Goal: Task Accomplishment & Management: Use online tool/utility

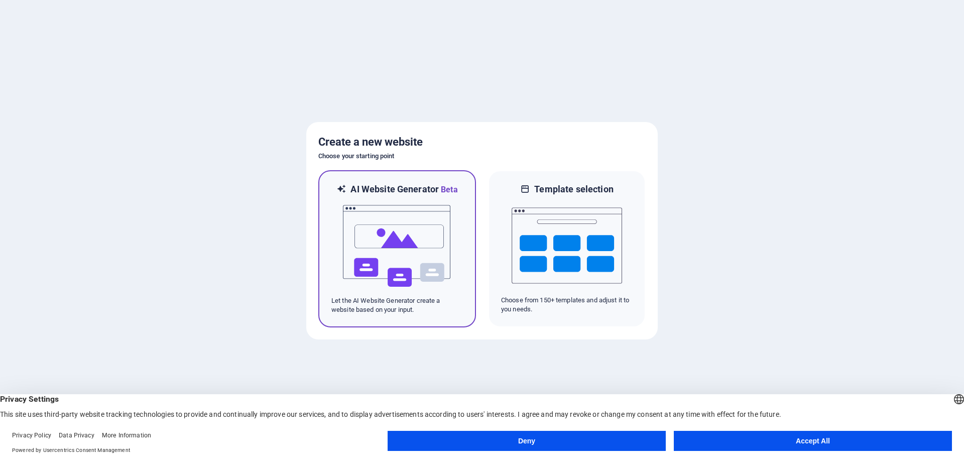
click at [418, 228] on img at bounding box center [397, 246] width 110 height 100
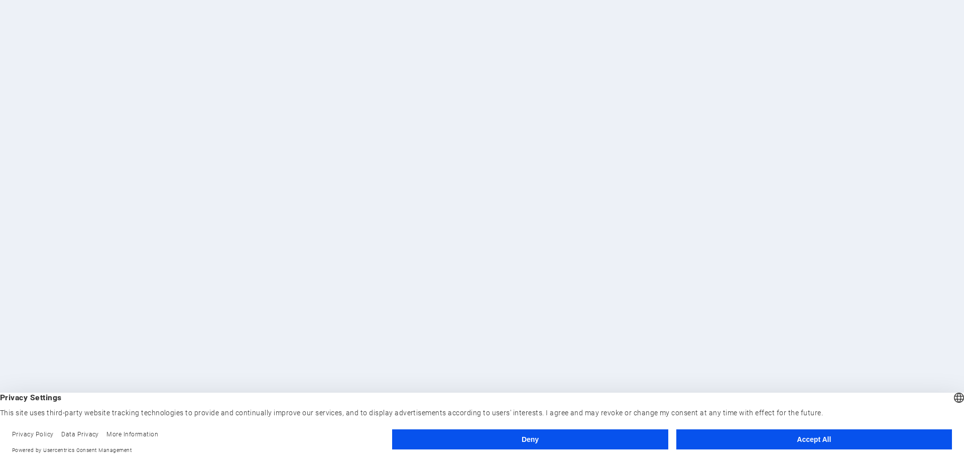
click at [801, 439] on button "Accept All" at bounding box center [815, 439] width 276 height 20
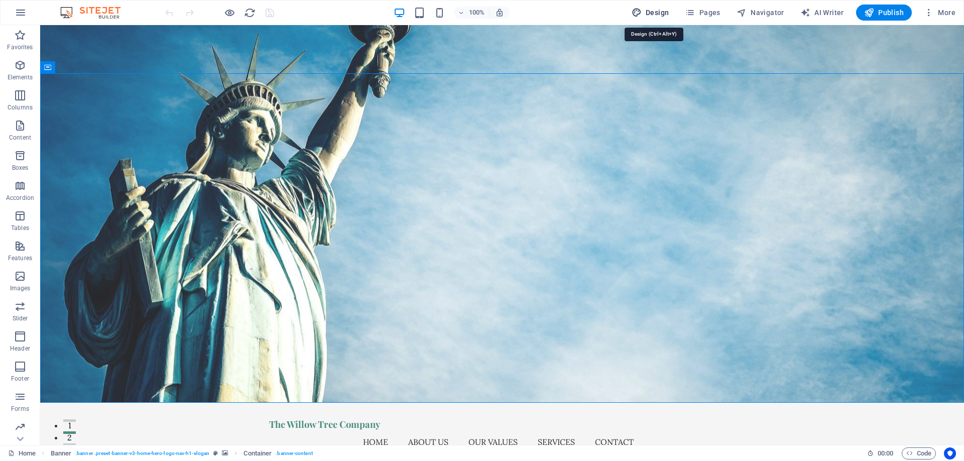
click at [654, 13] on span "Design" at bounding box center [651, 13] width 38 height 10
select select "px"
select select "200"
select select "px"
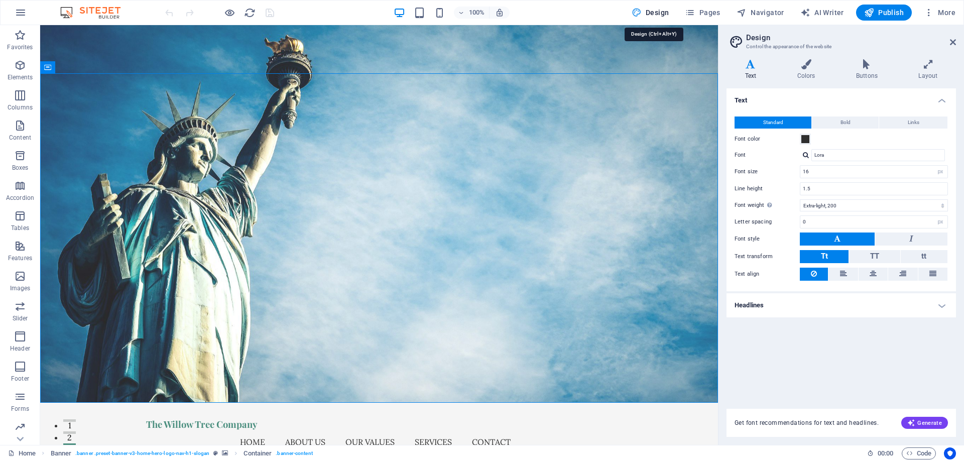
click at [654, 13] on span "Design" at bounding box center [651, 13] width 38 height 10
drag, startPoint x: 952, startPoint y: 41, endPoint x: 883, endPoint y: 12, distance: 74.5
click at [952, 41] on icon at bounding box center [953, 42] width 6 height 8
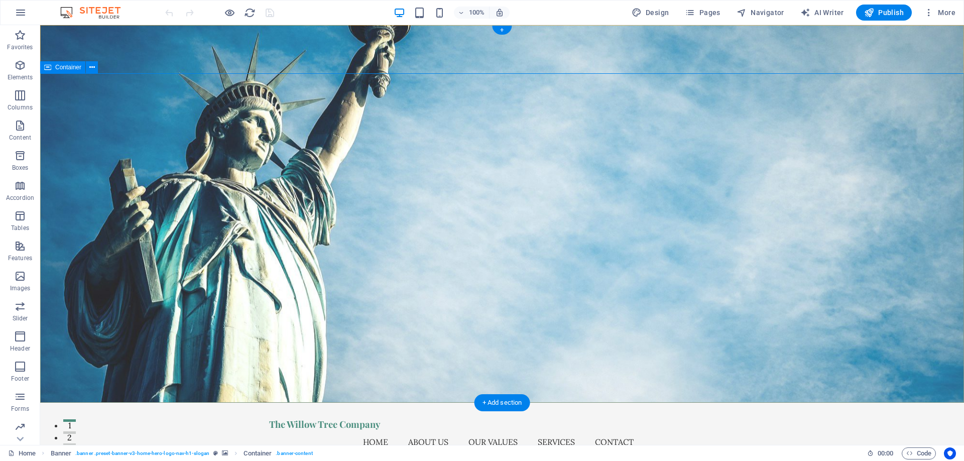
click at [699, 17] on span "Pages" at bounding box center [702, 13] width 35 height 10
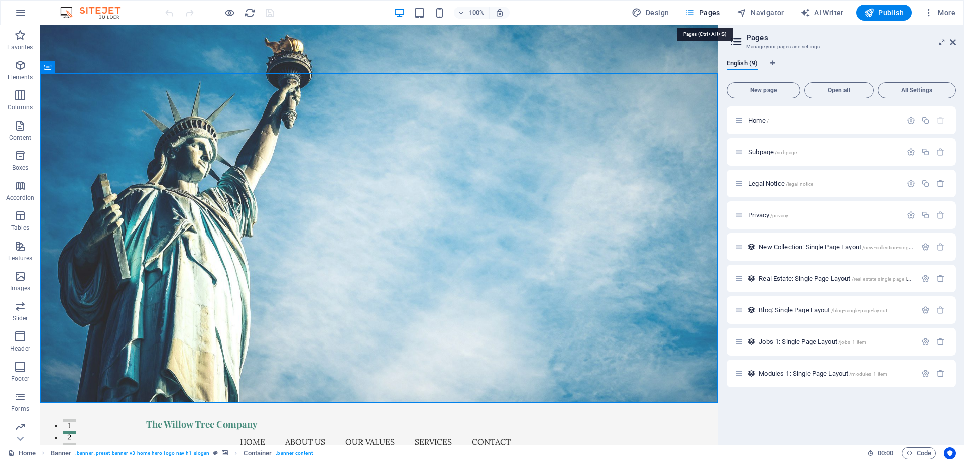
click at [701, 14] on span "Pages" at bounding box center [702, 13] width 35 height 10
click at [953, 44] on icon at bounding box center [953, 42] width 6 height 8
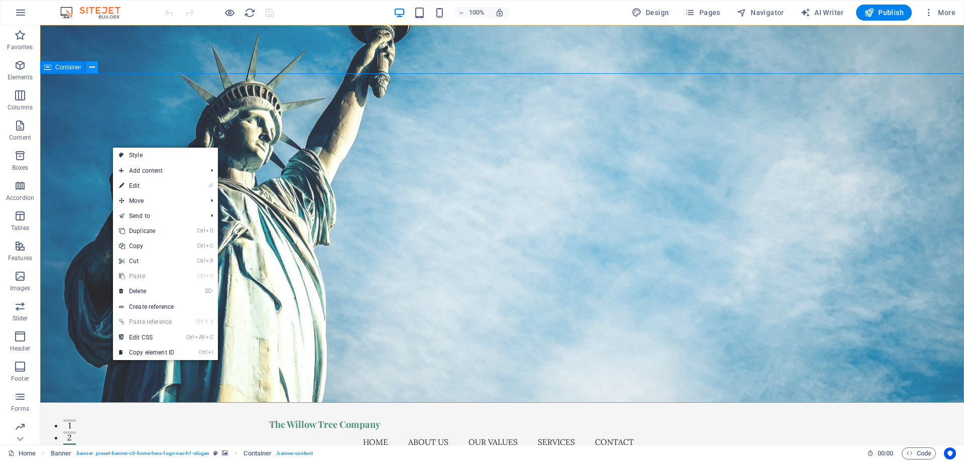
click at [89, 65] on icon at bounding box center [92, 67] width 6 height 11
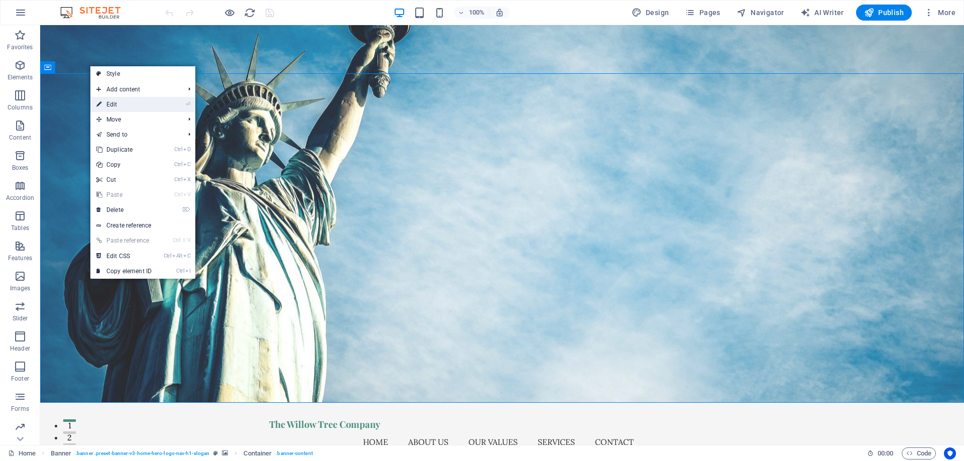
click at [124, 108] on link "⏎ Edit" at bounding box center [123, 104] width 67 height 15
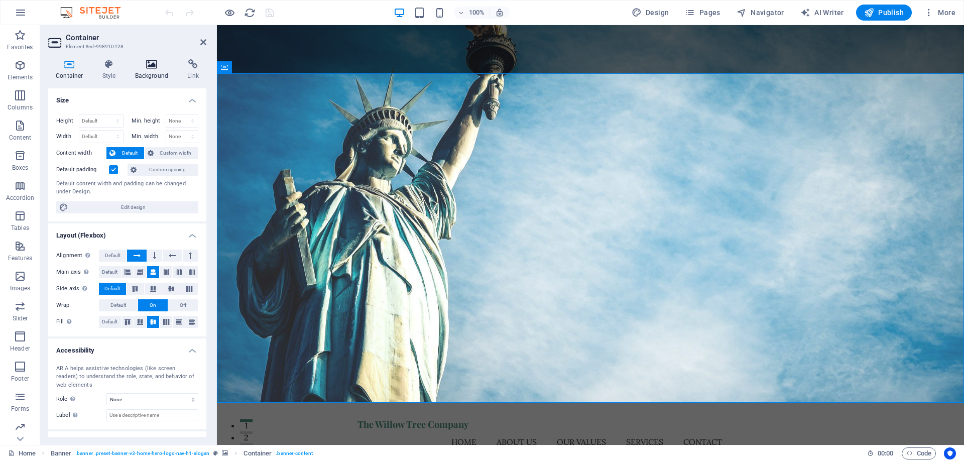
click at [152, 68] on icon at bounding box center [152, 64] width 49 height 10
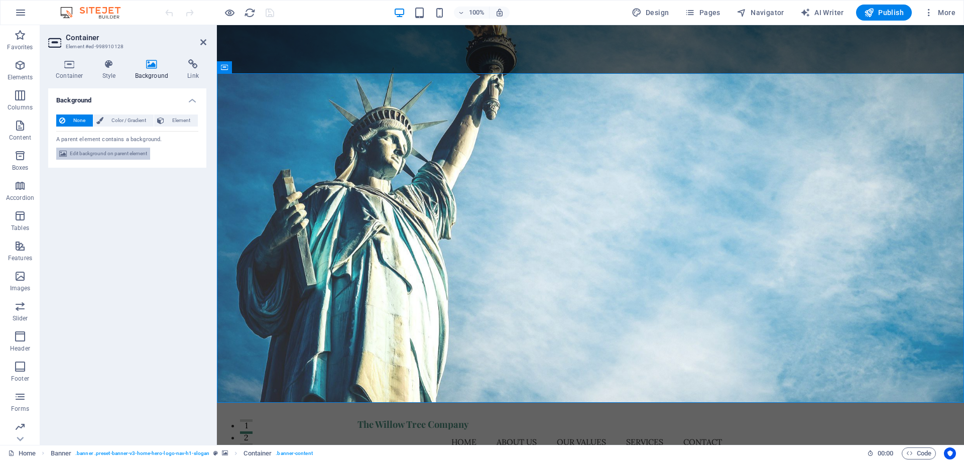
click at [118, 157] on span "Edit background on parent element" at bounding box center [108, 154] width 77 height 12
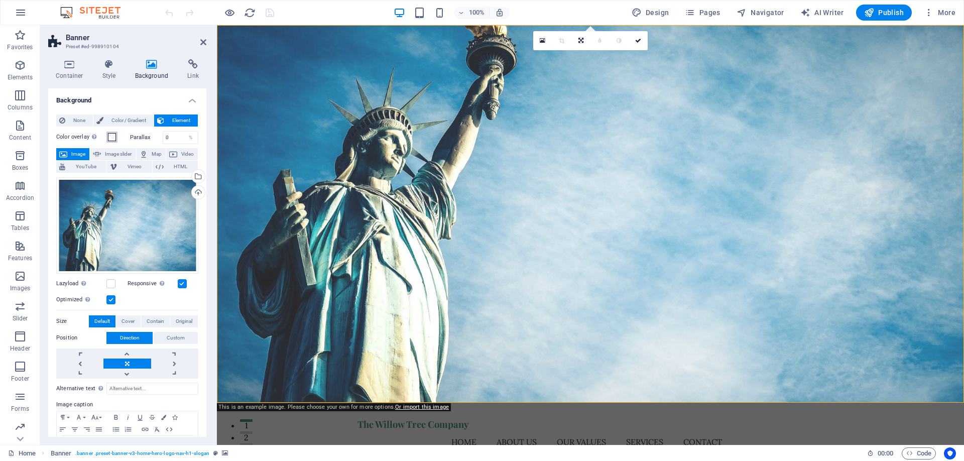
click at [112, 139] on span at bounding box center [112, 137] width 8 height 8
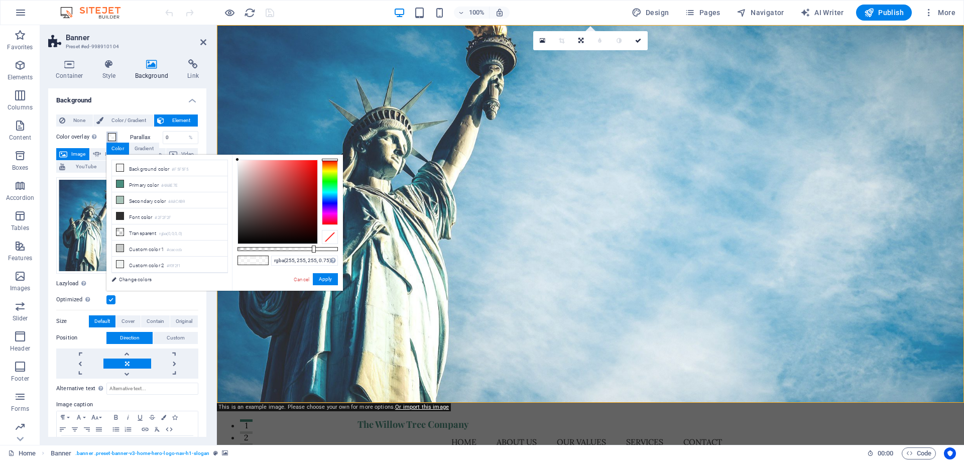
click at [112, 139] on span at bounding box center [112, 137] width 8 height 8
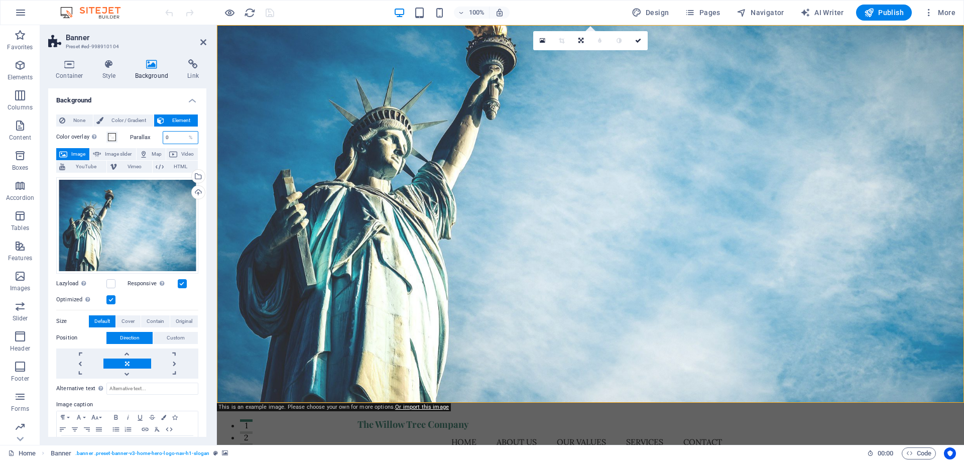
click at [172, 137] on input "0" at bounding box center [180, 138] width 35 height 12
drag, startPoint x: 148, startPoint y: 208, endPoint x: 158, endPoint y: 200, distance: 12.9
click at [149, 207] on div "Drag files here, click to choose files or select files from Files or our free s…" at bounding box center [127, 225] width 142 height 96
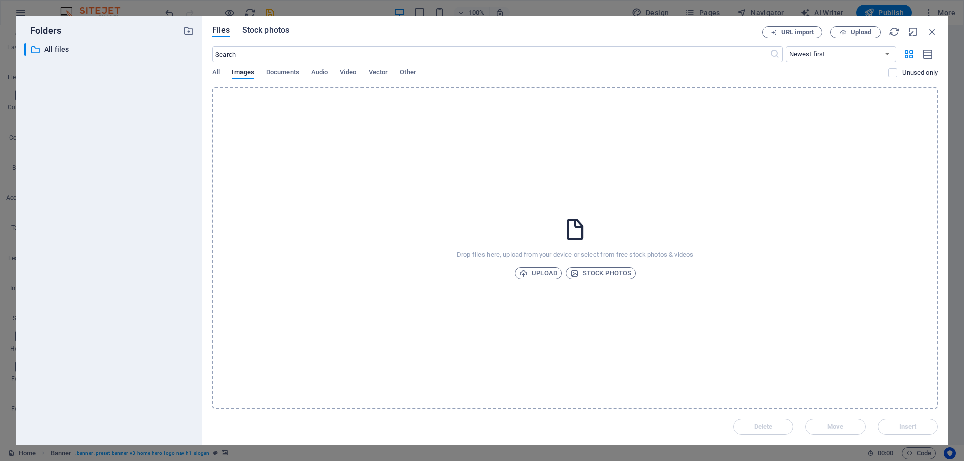
click at [265, 32] on span "Stock photos" at bounding box center [265, 30] width 47 height 12
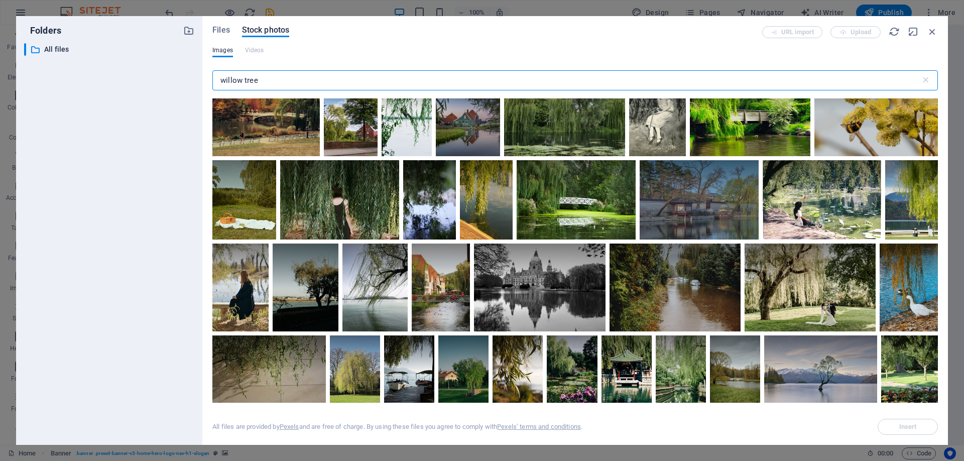
scroll to position [768, 0]
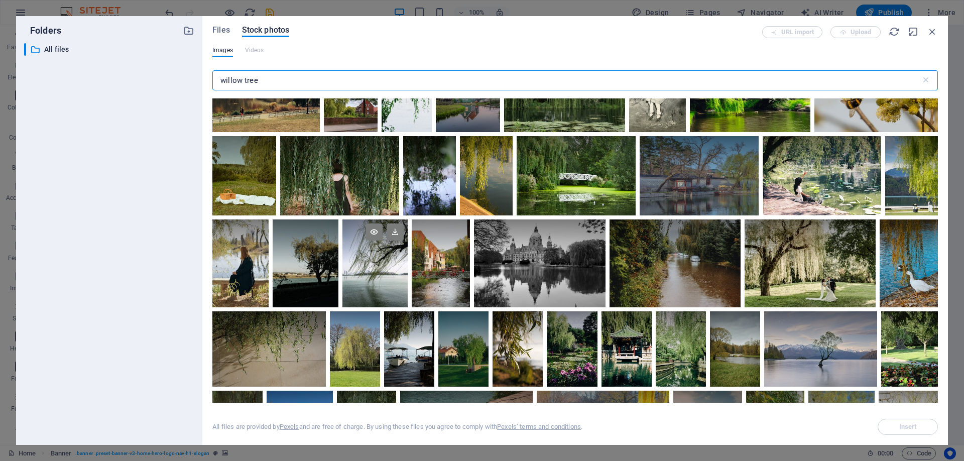
type input "willow tree"
click at [379, 257] on div at bounding box center [376, 241] width 66 height 44
click at [395, 232] on icon at bounding box center [395, 232] width 17 height 17
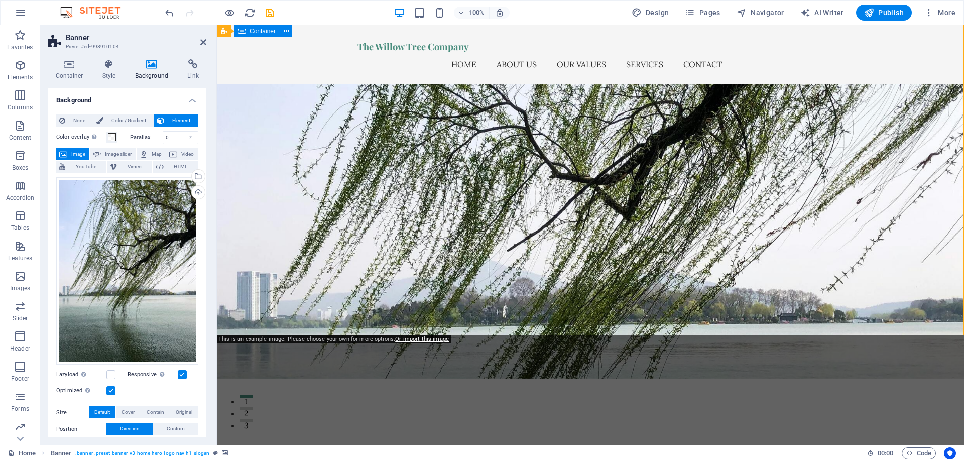
scroll to position [0, 0]
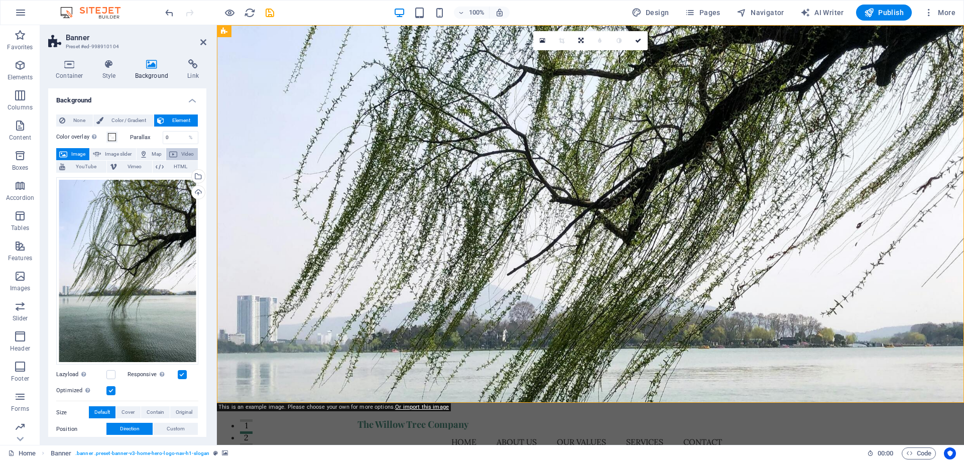
click at [177, 153] on icon at bounding box center [173, 154] width 8 height 12
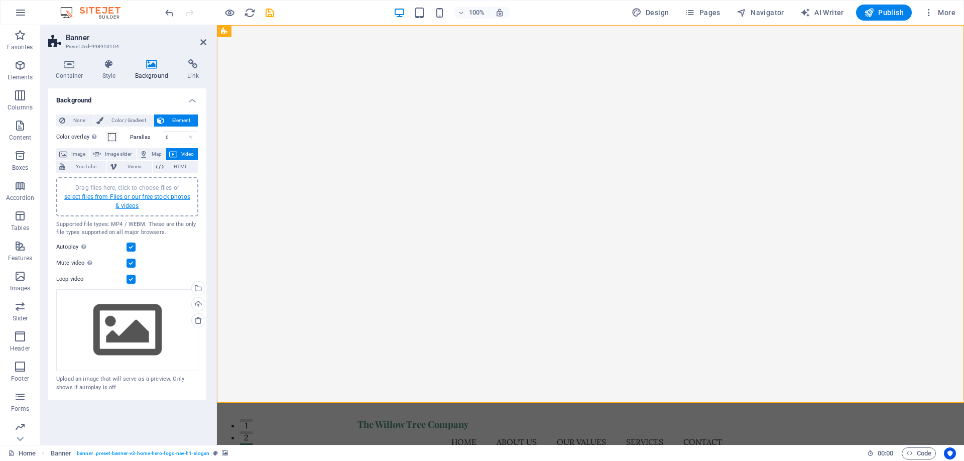
click at [143, 196] on link "select files from Files or our free stock photos & videos" at bounding box center [127, 201] width 126 height 16
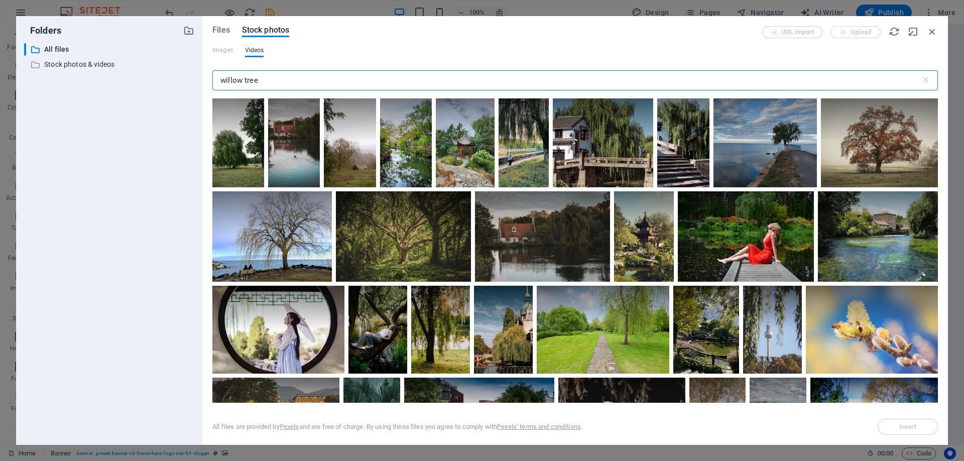
click at [289, 73] on input "willow tree" at bounding box center [566, 80] width 709 height 20
click at [318, 204] on icon at bounding box center [319, 203] width 17 height 17
click at [297, 204] on icon at bounding box center [298, 203] width 17 height 17
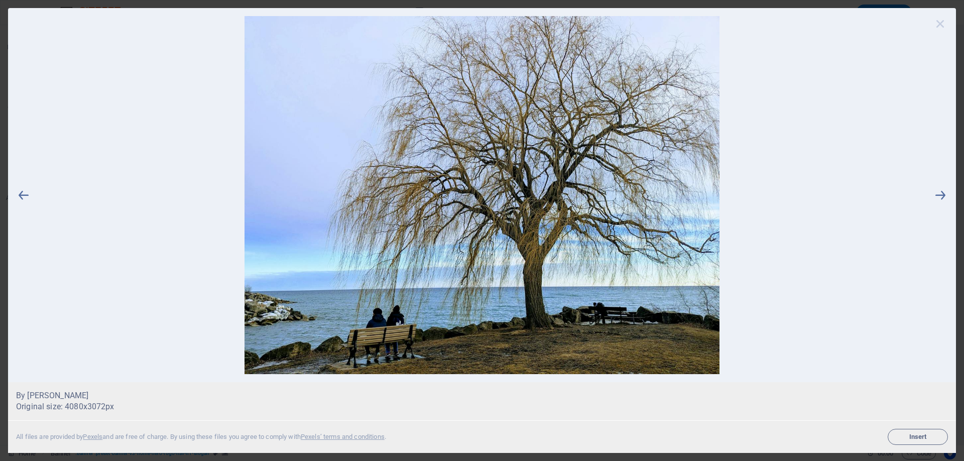
click at [938, 26] on icon at bounding box center [940, 23] width 15 height 15
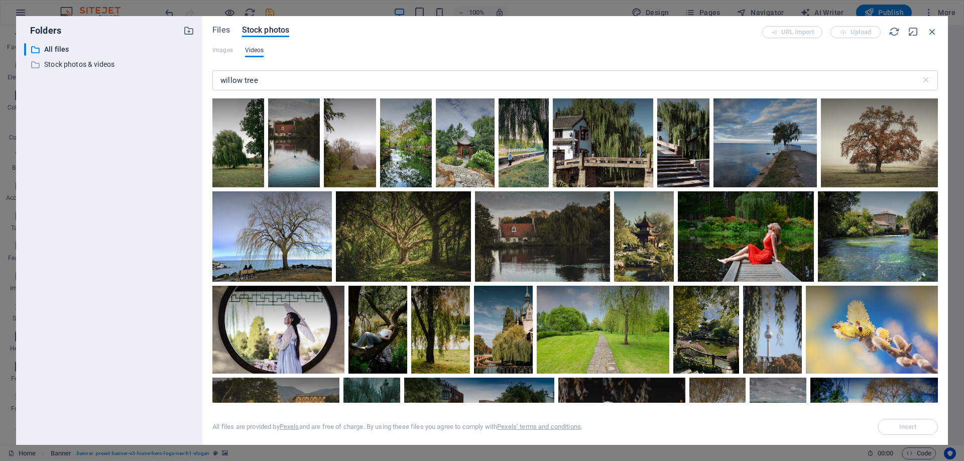
click at [259, 49] on span "Videos" at bounding box center [254, 50] width 19 height 12
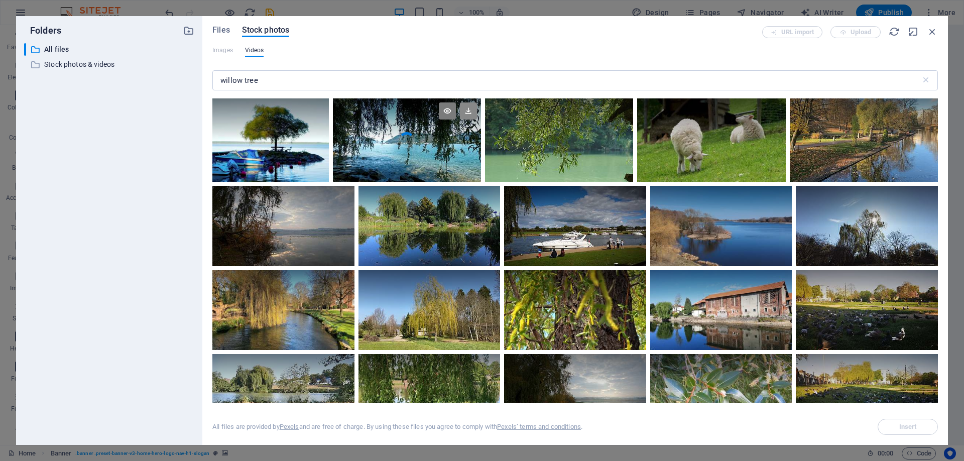
click at [470, 114] on icon at bounding box center [468, 110] width 17 height 17
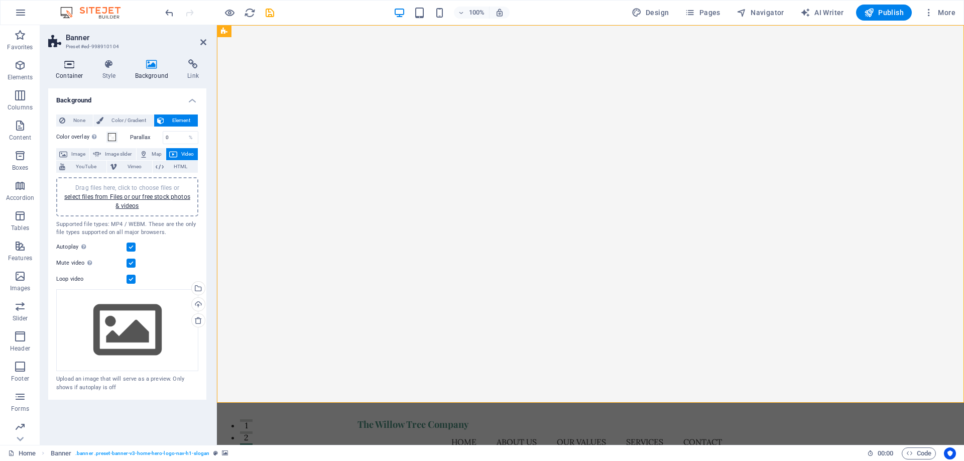
click at [71, 66] on icon at bounding box center [69, 64] width 43 height 10
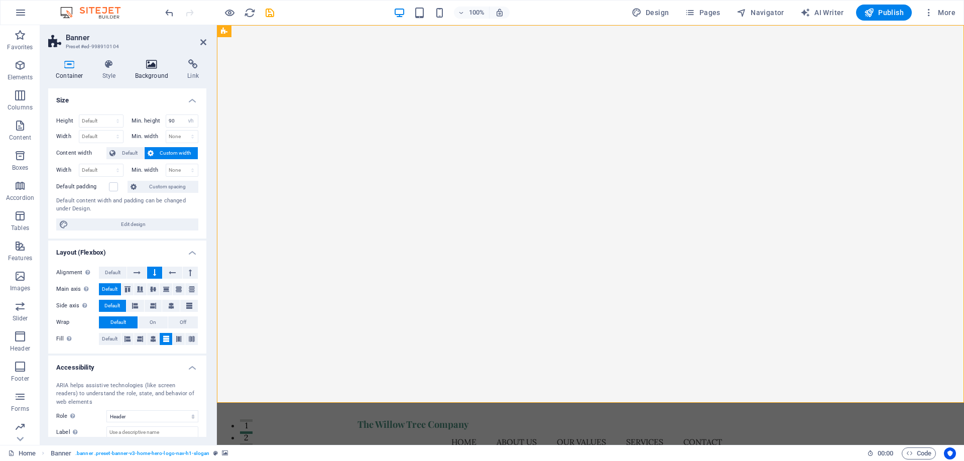
click at [153, 78] on h4 "Background" at bounding box center [154, 69] width 53 height 21
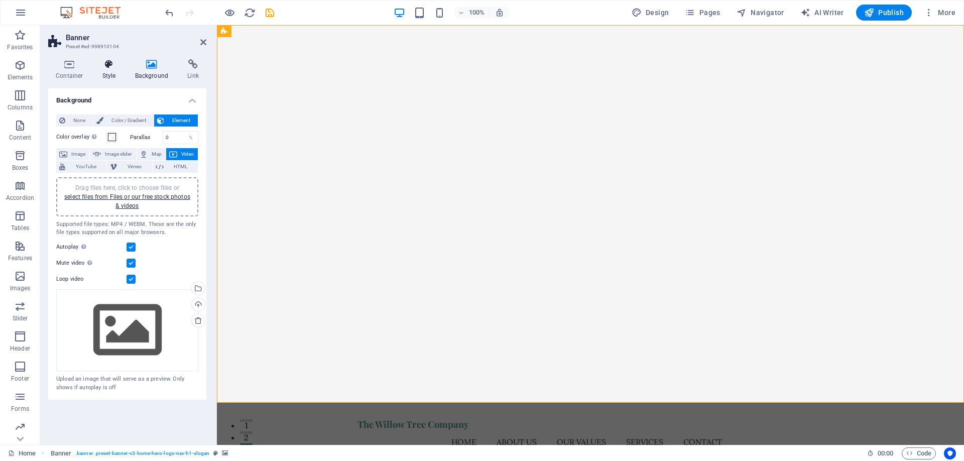
click at [126, 75] on h4 "Style" at bounding box center [111, 69] width 33 height 21
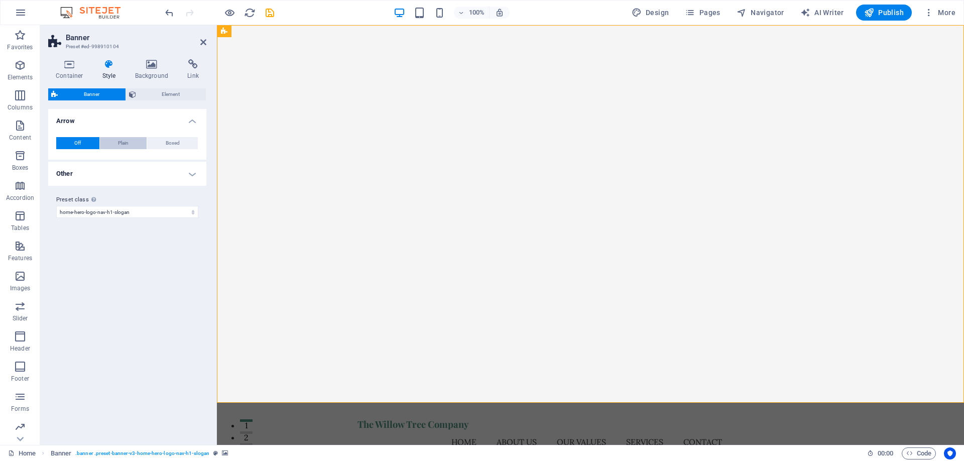
click at [128, 141] on span "Plain" at bounding box center [123, 143] width 11 height 12
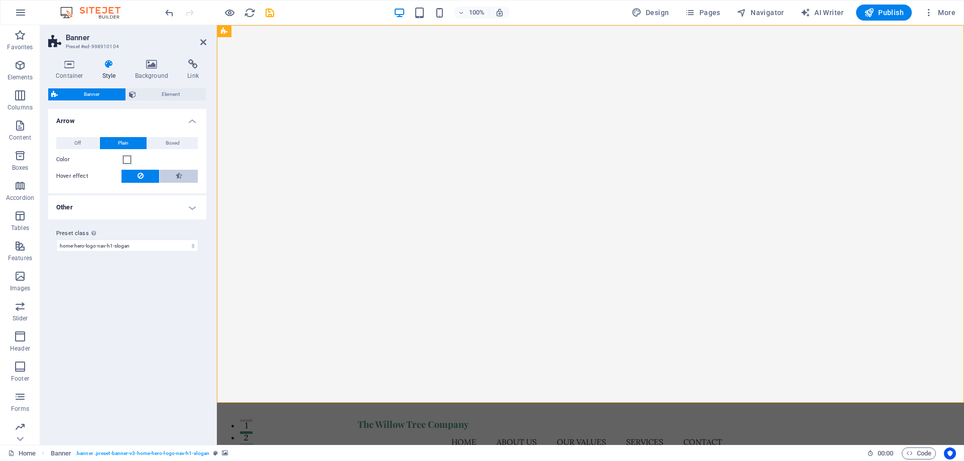
click at [172, 173] on button at bounding box center [179, 176] width 38 height 13
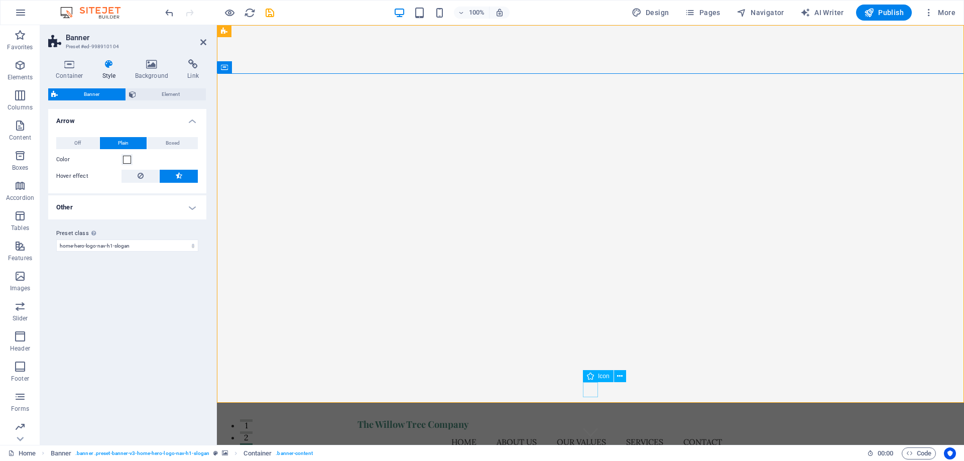
click at [601, 375] on span "Icon" at bounding box center [604, 376] width 12 height 6
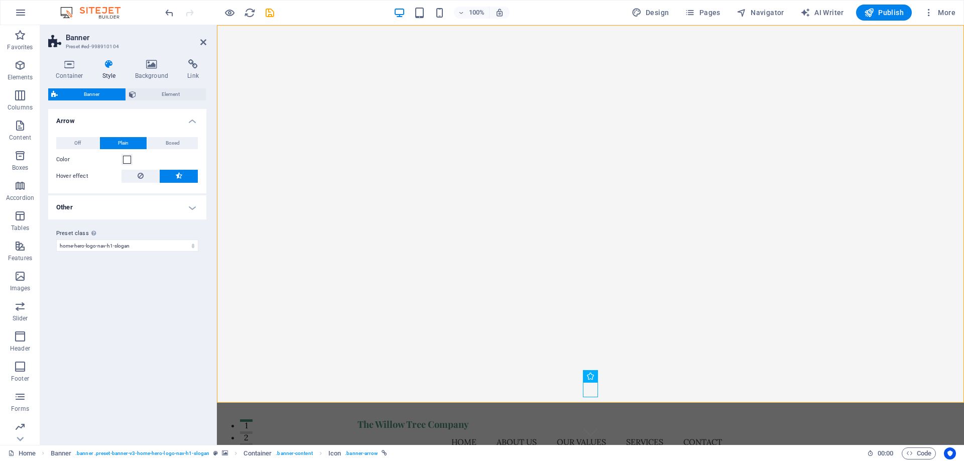
click at [194, 203] on h4 "Other" at bounding box center [127, 207] width 158 height 24
click at [194, 203] on h4 "Other" at bounding box center [127, 204] width 158 height 18
click at [195, 206] on h4 "Other" at bounding box center [127, 207] width 158 height 24
click at [195, 206] on h4 "Other" at bounding box center [127, 204] width 158 height 18
click at [161, 97] on span "Element" at bounding box center [171, 94] width 64 height 12
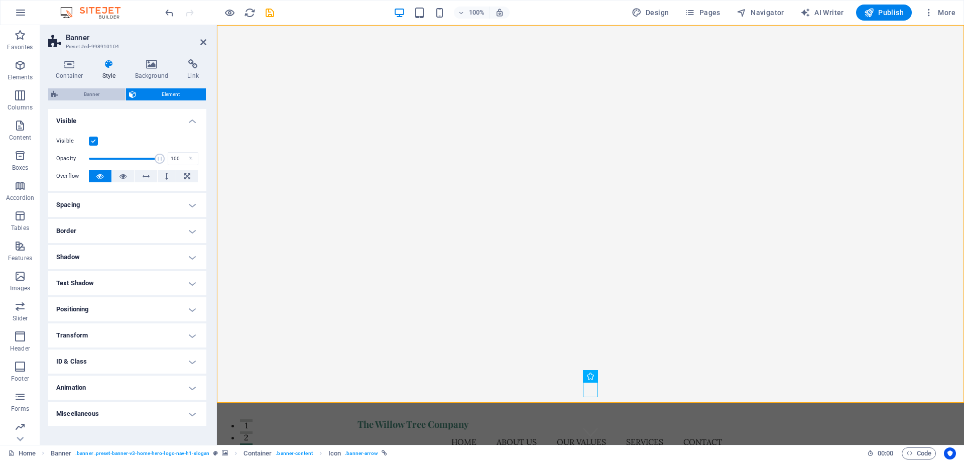
click at [94, 95] on span "Banner" at bounding box center [92, 94] width 62 height 12
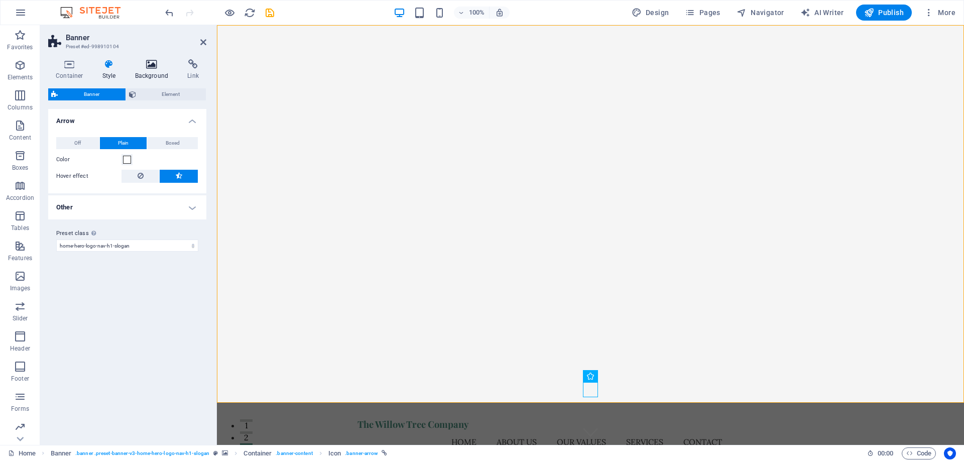
click at [142, 72] on h4 "Background" at bounding box center [154, 69] width 53 height 21
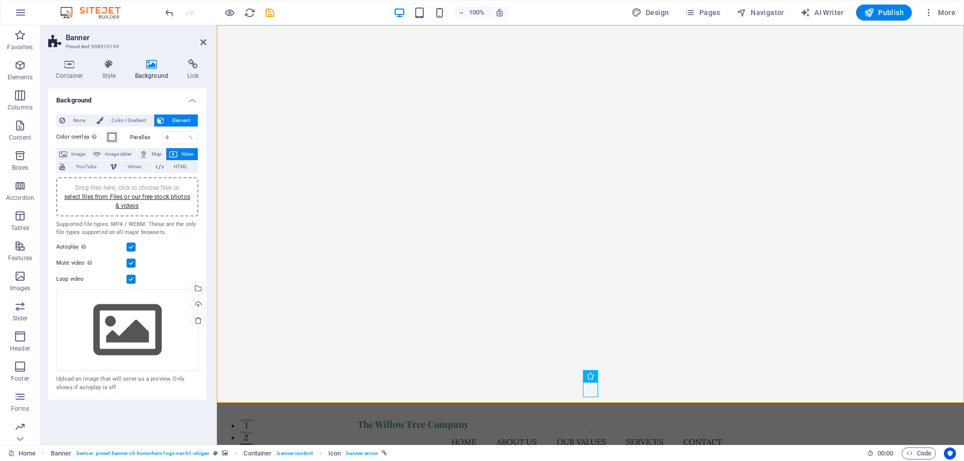
click at [115, 137] on span at bounding box center [112, 137] width 8 height 8
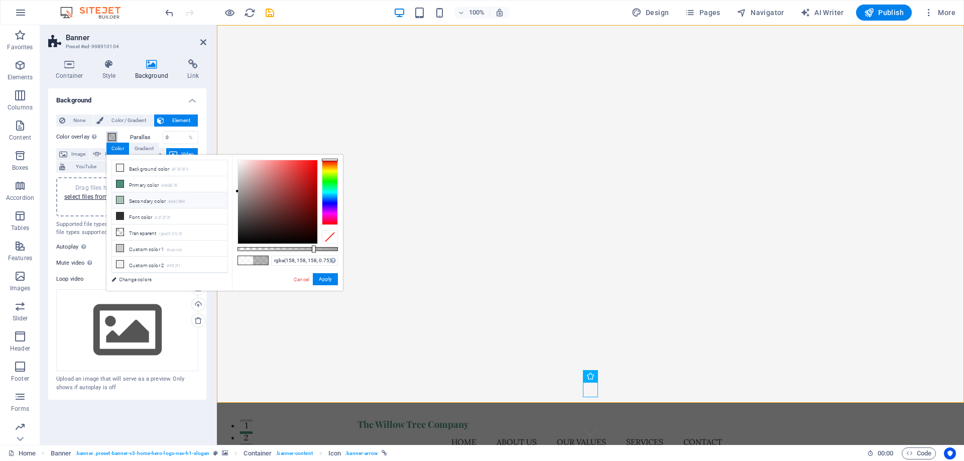
drag, startPoint x: 253, startPoint y: 207, endPoint x: 223, endPoint y: 191, distance: 33.5
click at [223, 191] on div "less Background color #F5F5F5 Primary color #4A8E7E Secondary color #A8C4B9 Fon…" at bounding box center [224, 223] width 237 height 136
drag, startPoint x: 312, startPoint y: 249, endPoint x: 287, endPoint y: 252, distance: 25.3
click at [287, 252] on div at bounding box center [288, 249] width 4 height 7
type input "rgba(16, 16, 16, 0.495)"
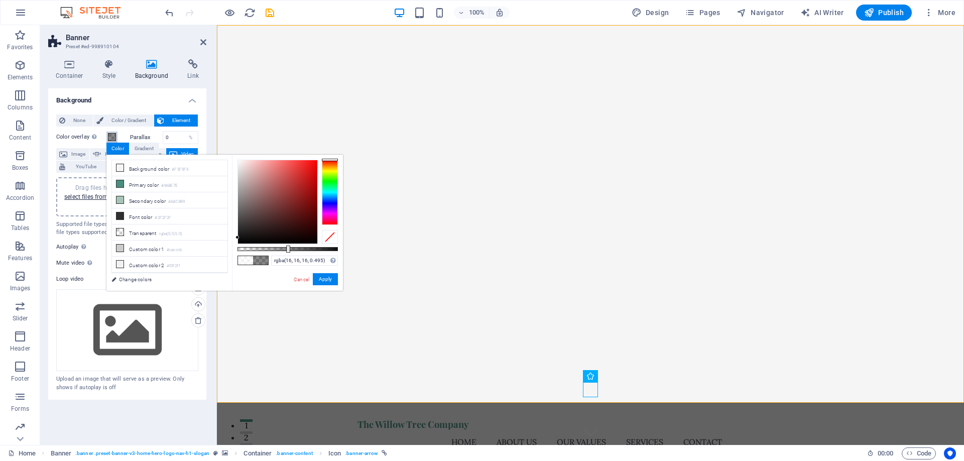
drag, startPoint x: 245, startPoint y: 196, endPoint x: 235, endPoint y: 238, distance: 43.0
click at [235, 238] on div "rgba(16, 16, 16, 0.495) Supported formats #0852ed rgb(8, 82, 237) rgba(8, 82, 2…" at bounding box center [287, 296] width 111 height 282
drag, startPoint x: 322, startPoint y: 277, endPoint x: 105, endPoint y: 250, distance: 218.7
click at [322, 276] on button "Apply" at bounding box center [325, 279] width 25 height 12
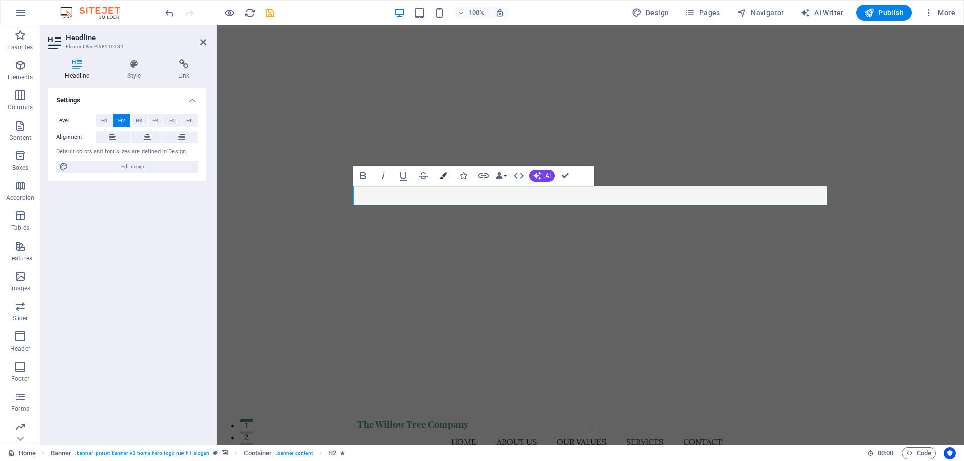
click at [444, 177] on icon "button" at bounding box center [443, 175] width 7 height 7
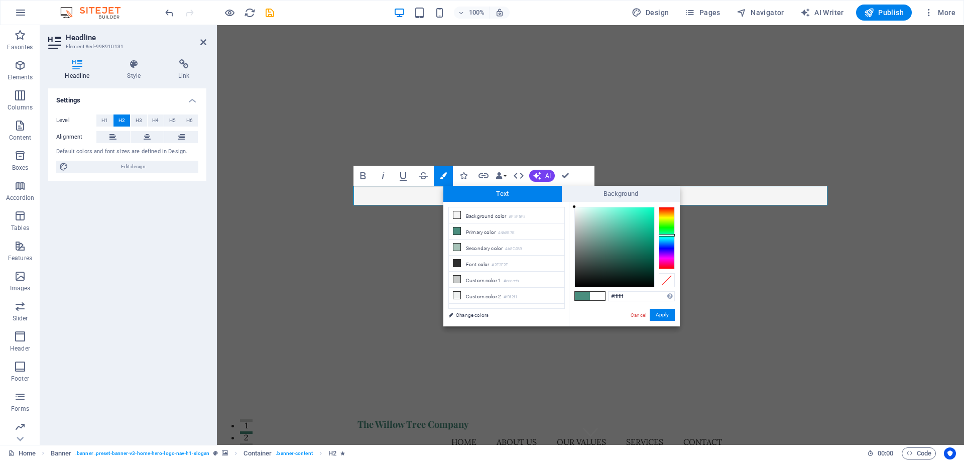
drag, startPoint x: 588, startPoint y: 242, endPoint x: 560, endPoint y: 200, distance: 49.6
click at [560, 200] on div "Text Background less Background color #F5F5F5 Primary color #4A8E7E Secondary c…" at bounding box center [561, 256] width 237 height 141
click at [661, 315] on button "Apply" at bounding box center [662, 315] width 25 height 12
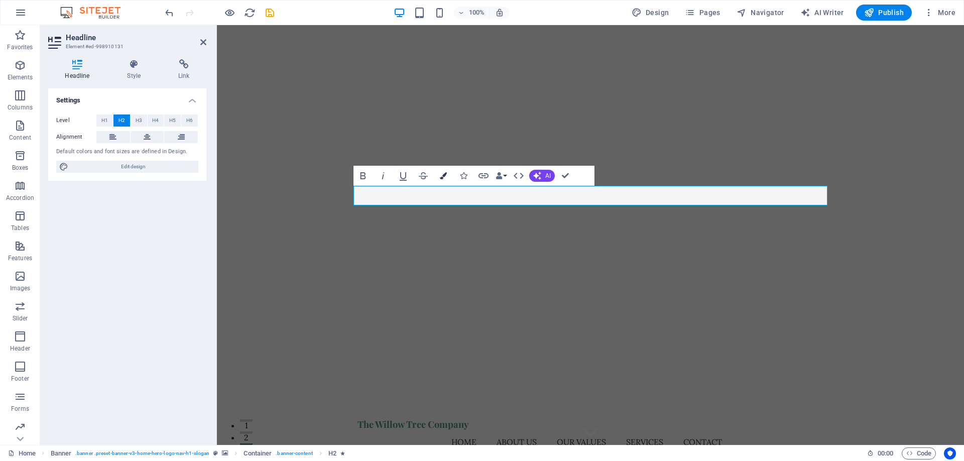
click at [442, 176] on icon "button" at bounding box center [443, 175] width 7 height 7
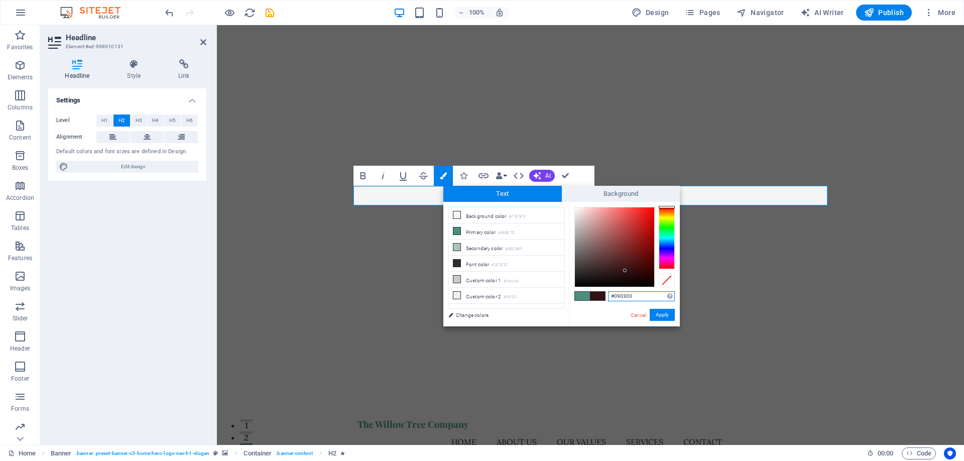
type input "#000000"
click at [659, 314] on button "Apply" at bounding box center [662, 315] width 25 height 12
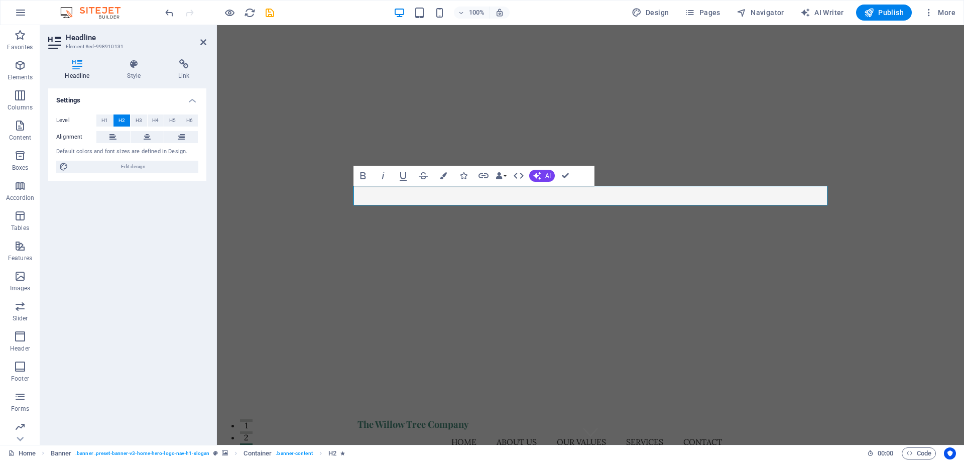
click at [730, 267] on div "H2 Banner Container Spacer Text Spacer Banner Menu Bar Menu Image with text But…" at bounding box center [590, 235] width 747 height 420
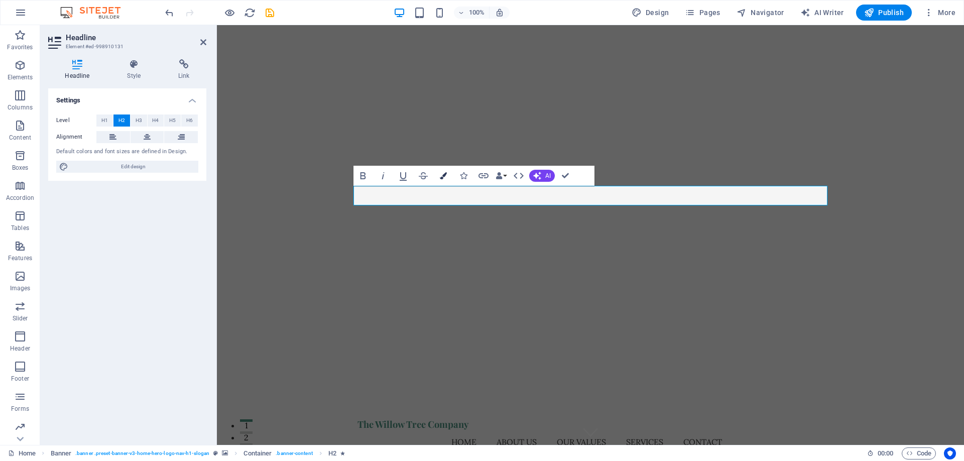
click at [447, 173] on icon "button" at bounding box center [443, 175] width 7 height 7
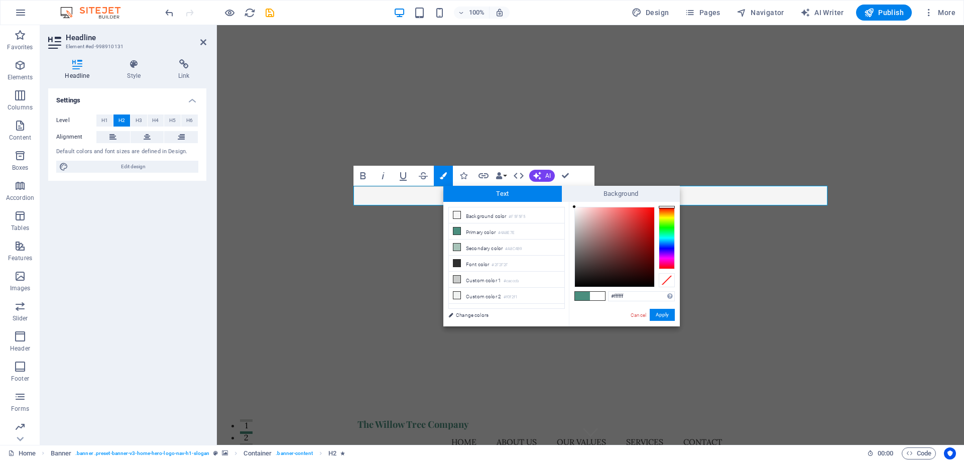
drag, startPoint x: 584, startPoint y: 234, endPoint x: 558, endPoint y: 189, distance: 51.6
click at [558, 189] on div "Text Background less Background color #F5F5F5 Primary color #4A8E7E Secondary c…" at bounding box center [561, 256] width 237 height 141
type input "#000000"
click at [665, 313] on button "Apply" at bounding box center [662, 315] width 25 height 12
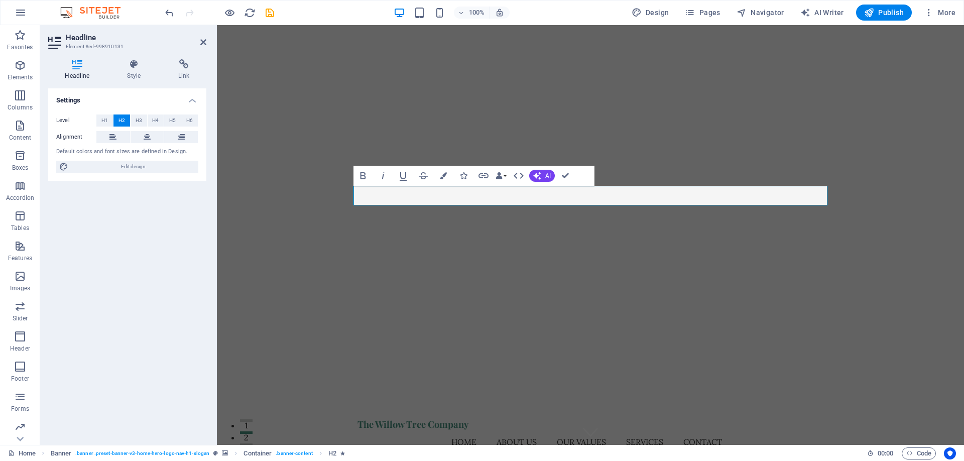
click at [693, 247] on div "H2 Banner Container Spacer Text Spacer Banner Menu Bar Menu Image with text But…" at bounding box center [590, 235] width 747 height 420
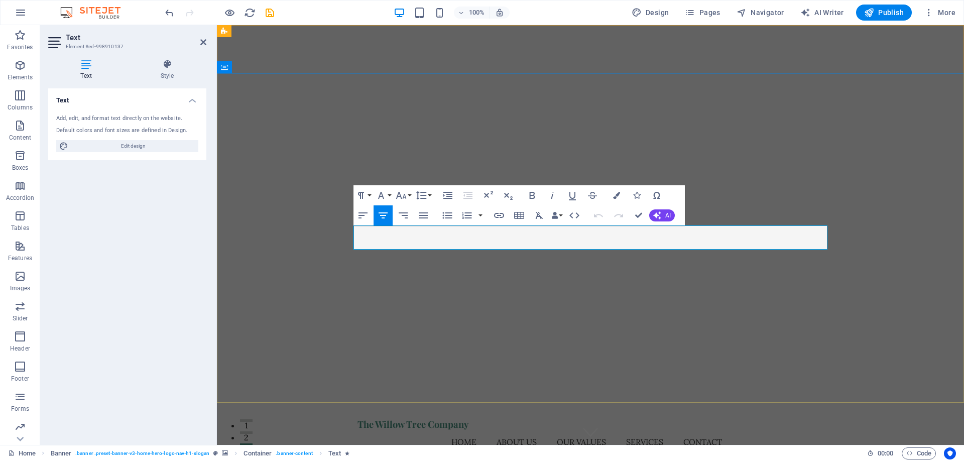
drag, startPoint x: 386, startPoint y: 232, endPoint x: 780, endPoint y: 238, distance: 394.3
drag, startPoint x: 724, startPoint y: 239, endPoint x: 695, endPoint y: 245, distance: 29.9
drag, startPoint x: 617, startPoint y: 238, endPoint x: 309, endPoint y: 216, distance: 308.6
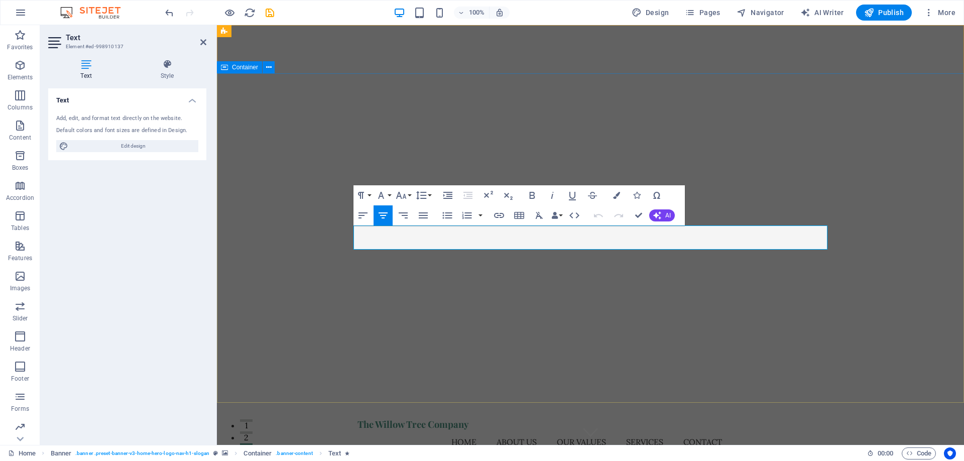
drag, startPoint x: 437, startPoint y: 232, endPoint x: 424, endPoint y: 234, distance: 13.3
drag, startPoint x: 367, startPoint y: 233, endPoint x: 574, endPoint y: 236, distance: 207.0
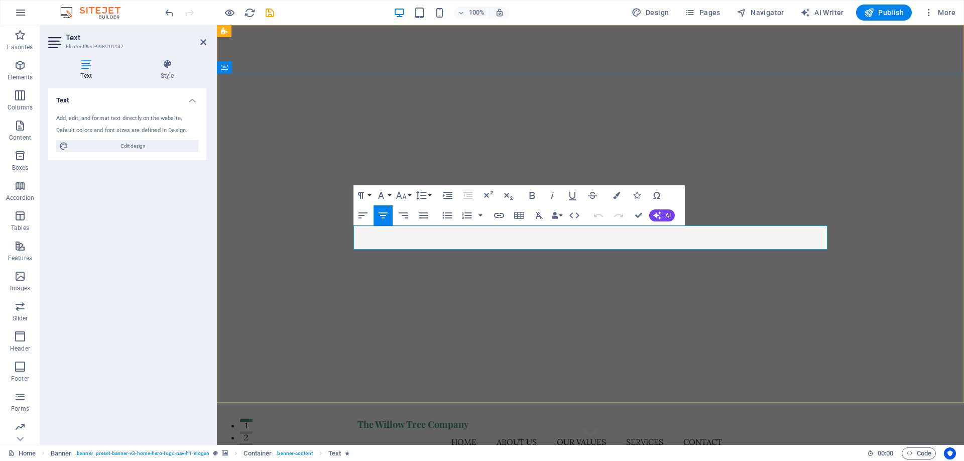
click at [534, 196] on icon "button" at bounding box center [532, 195] width 12 height 12
click at [614, 195] on icon "button" at bounding box center [616, 195] width 7 height 7
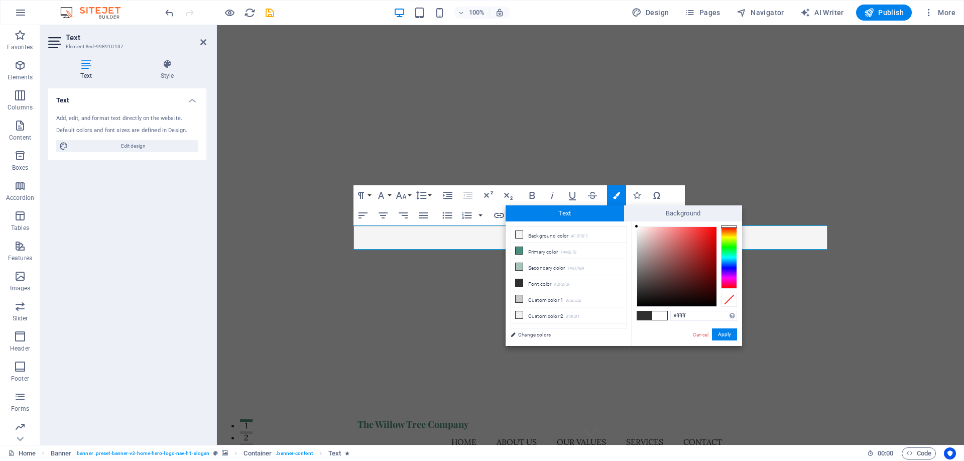
drag, startPoint x: 638, startPoint y: 230, endPoint x: 633, endPoint y: 224, distance: 8.6
click at [633, 224] on div "#ffffff Supported formats #0852ed rgb(8, 82, 237) rgba(8, 82, 237, 90%) hsv(221…" at bounding box center [686, 356] width 111 height 270
click at [636, 228] on div at bounding box center [637, 228] width 4 height 4
drag, startPoint x: 698, startPoint y: 318, endPoint x: 677, endPoint y: 317, distance: 21.1
click at [677, 317] on input "#fafafa" at bounding box center [704, 316] width 67 height 10
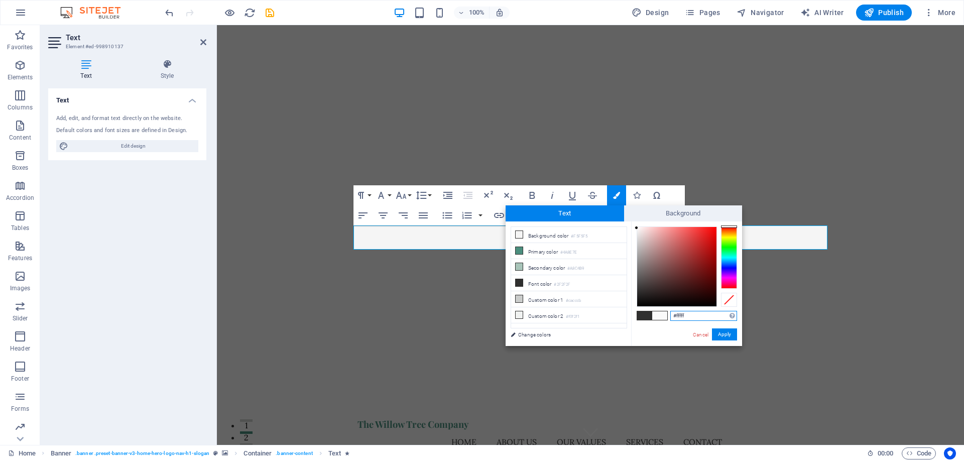
type input "#ffffff"
click at [726, 333] on button "Apply" at bounding box center [724, 334] width 25 height 12
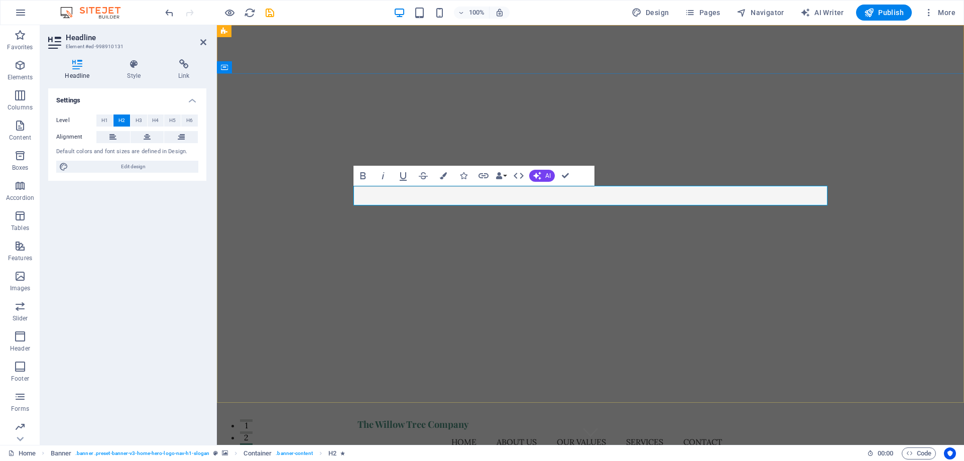
click at [448, 173] on button "Colors" at bounding box center [443, 176] width 19 height 20
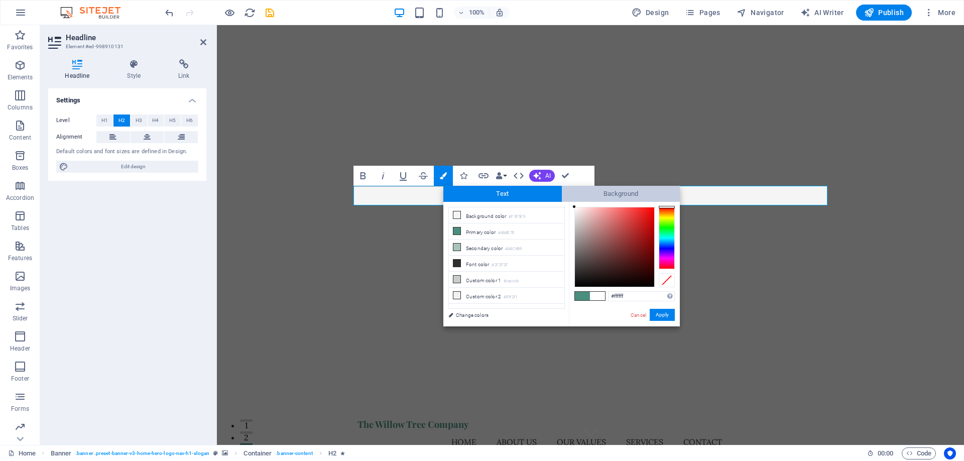
drag, startPoint x: 622, startPoint y: 225, endPoint x: 566, endPoint y: 200, distance: 60.9
click at [566, 200] on div "Text Background less Background color #F5F5F5 Primary color #4A8E7E Secondary c…" at bounding box center [561, 256] width 237 height 141
type input "#ffffff"
click at [574, 206] on div at bounding box center [575, 207] width 4 height 4
click at [663, 313] on button "Apply" at bounding box center [662, 315] width 25 height 12
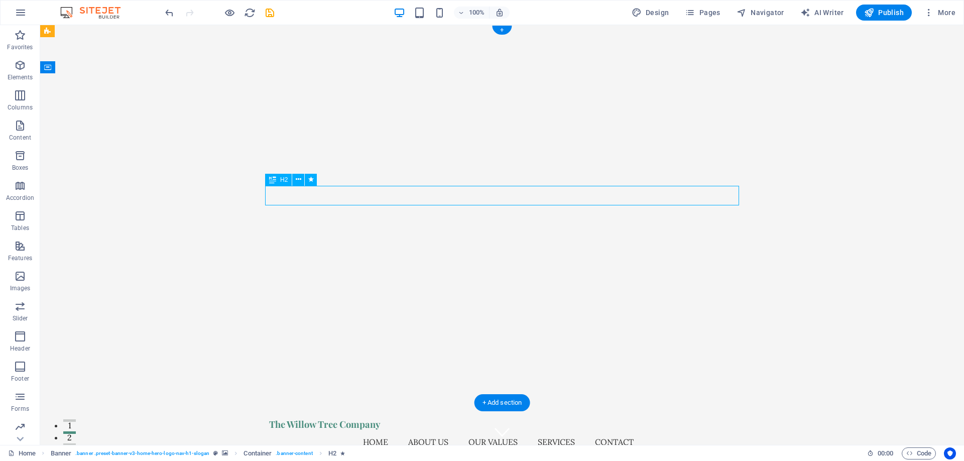
click at [279, 182] on div "H2" at bounding box center [278, 180] width 27 height 12
click at [303, 178] on button at bounding box center [298, 180] width 12 height 12
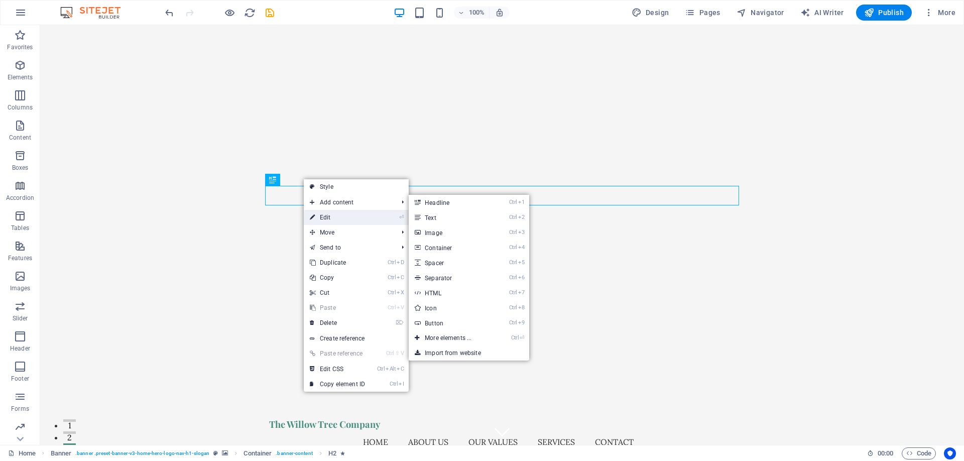
click at [331, 214] on link "⏎ Edit" at bounding box center [337, 217] width 67 height 15
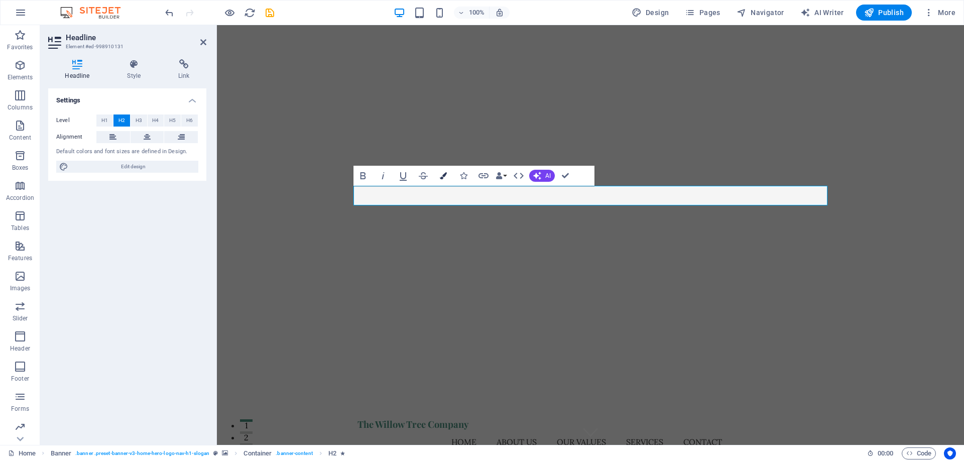
click at [442, 174] on icon "button" at bounding box center [443, 175] width 7 height 7
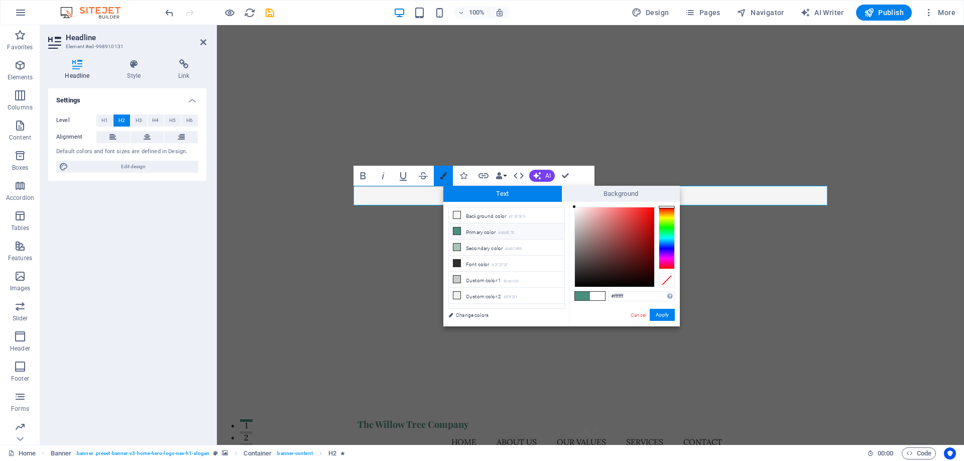
click at [442, 174] on icon "button" at bounding box center [443, 175] width 7 height 7
click at [578, 171] on div "Bold Italic Underline Strikethrough Colors Icons Link Data Bindings Company Fir…" at bounding box center [474, 176] width 241 height 20
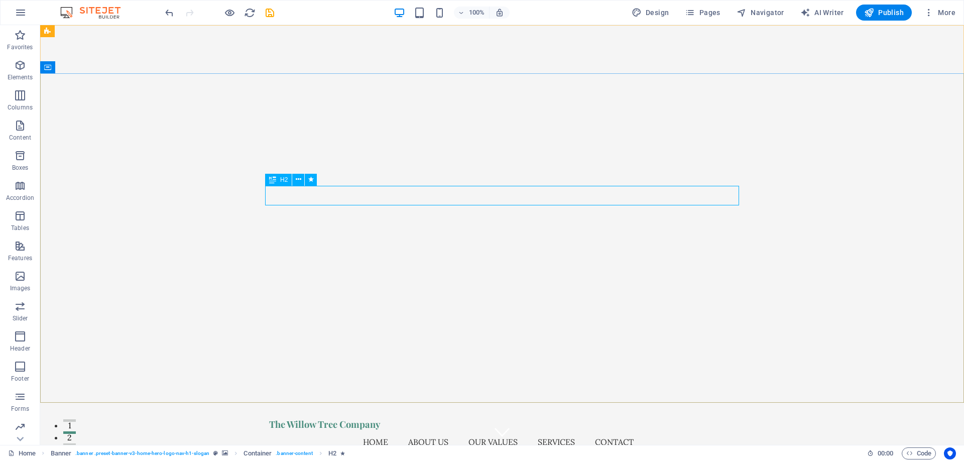
click at [270, 178] on icon at bounding box center [272, 180] width 7 height 12
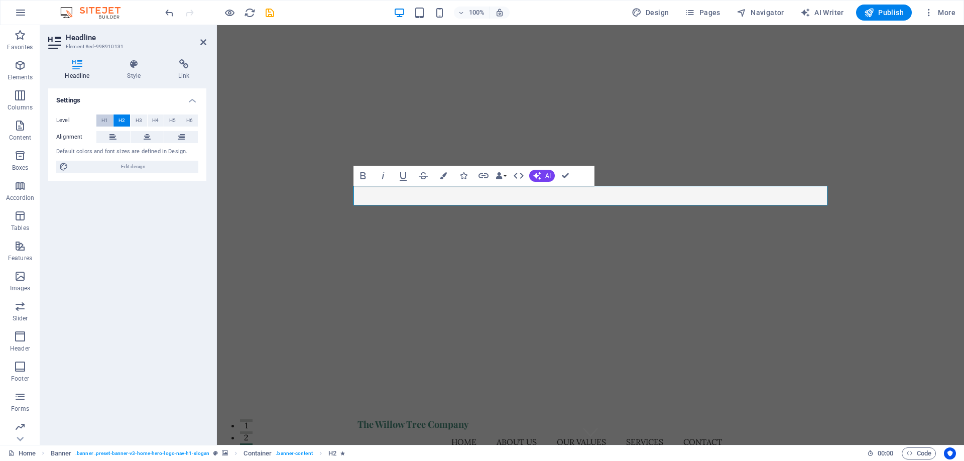
click at [105, 121] on span "H1" at bounding box center [104, 121] width 7 height 12
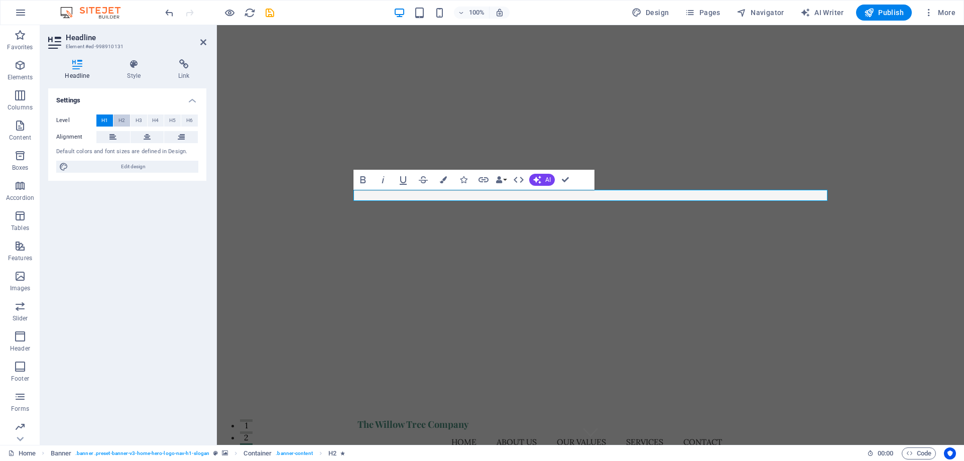
click at [121, 124] on span "H2" at bounding box center [122, 121] width 7 height 12
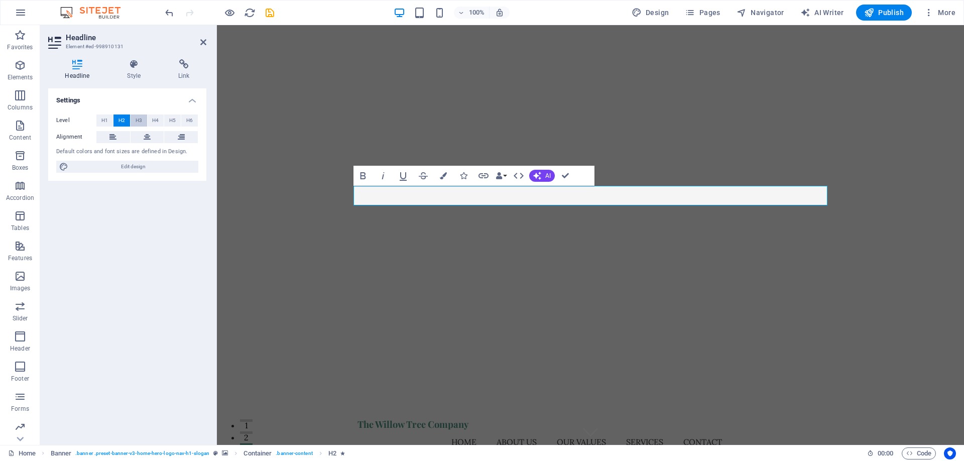
click at [137, 122] on span "H3" at bounding box center [139, 121] width 7 height 12
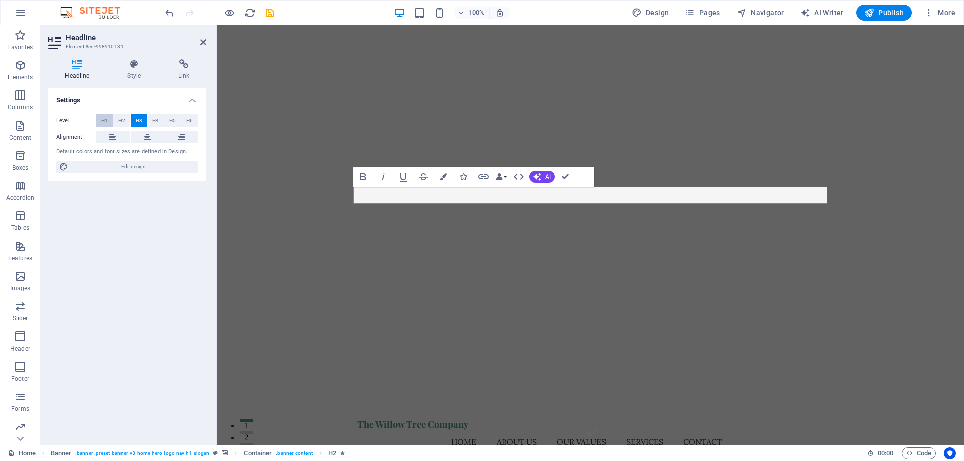
click at [106, 121] on span "H1" at bounding box center [104, 121] width 7 height 12
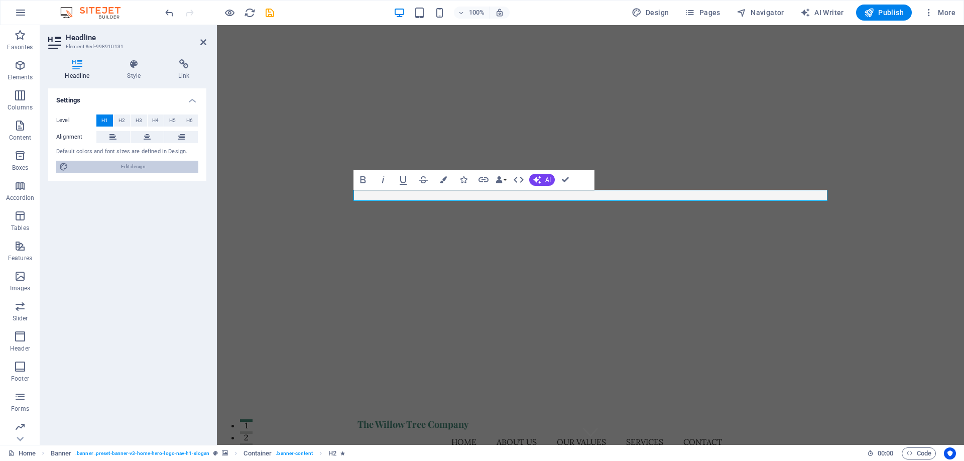
click at [121, 166] on span "Edit design" at bounding box center [133, 167] width 124 height 12
select select "px"
select select "200"
select select "px"
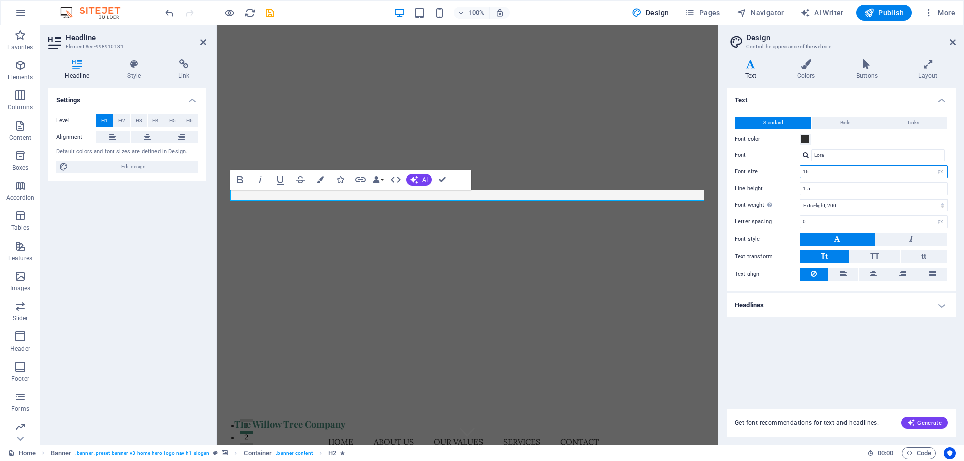
click at [907, 168] on input "16" at bounding box center [874, 172] width 147 height 12
drag, startPoint x: 907, startPoint y: 168, endPoint x: 798, endPoint y: 165, distance: 109.0
click at [801, 166] on input "16" at bounding box center [874, 172] width 147 height 12
drag, startPoint x: 945, startPoint y: 371, endPoint x: 864, endPoint y: 337, distance: 87.3
click at [943, 371] on div "Text Standard Bold Links Font color Font [PERSON_NAME] Font size 64 rem px Line…" at bounding box center [842, 242] width 230 height 308
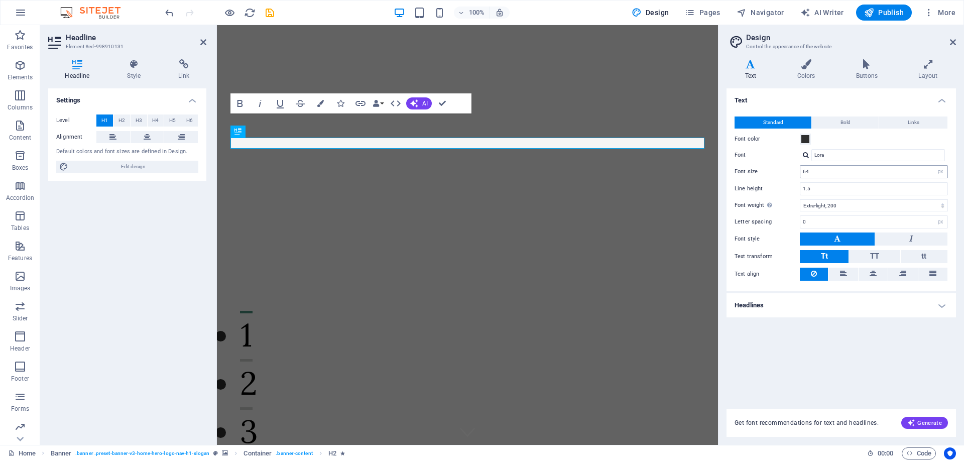
type input "16"
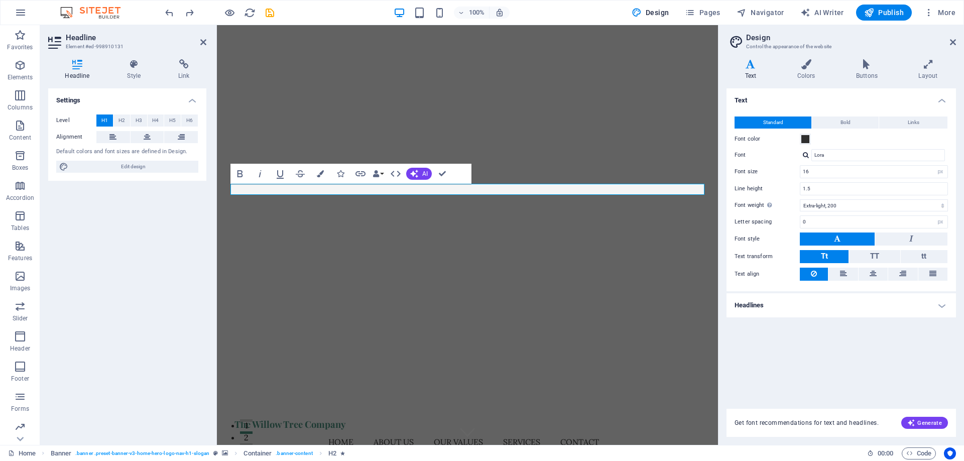
click at [872, 354] on div "Text Standard Bold Links Font color Font [PERSON_NAME] Font size 16 rem px Line…" at bounding box center [842, 242] width 230 height 308
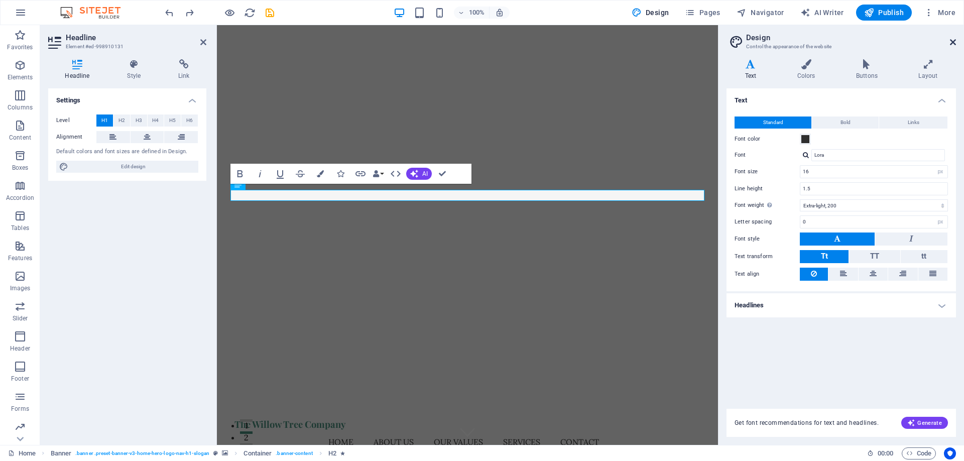
click at [953, 42] on icon at bounding box center [953, 42] width 6 height 8
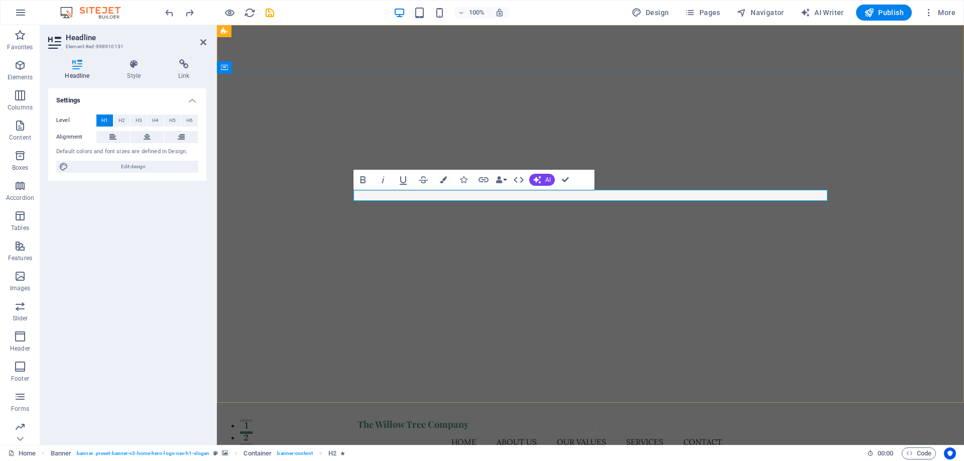
click at [446, 178] on icon "button" at bounding box center [443, 179] width 7 height 7
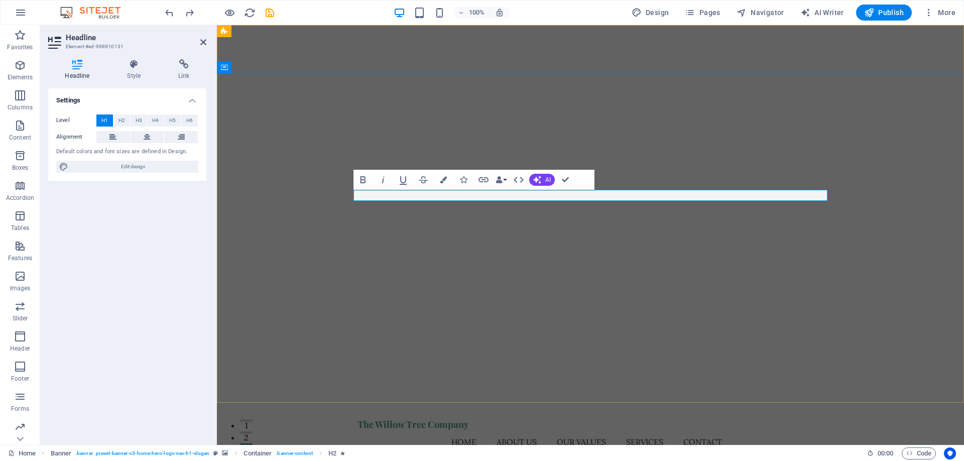
drag, startPoint x: 506, startPoint y: 193, endPoint x: 697, endPoint y: 196, distance: 191.4
click at [142, 67] on icon at bounding box center [133, 64] width 47 height 10
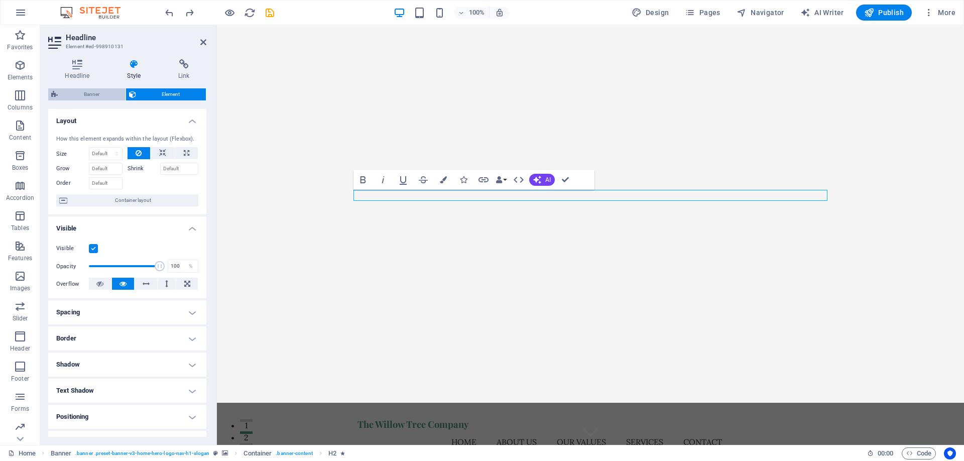
click at [106, 97] on span "Banner" at bounding box center [92, 94] width 62 height 12
select select "preset-banner-v3-home-hero-logo-nav-h1-slogan"
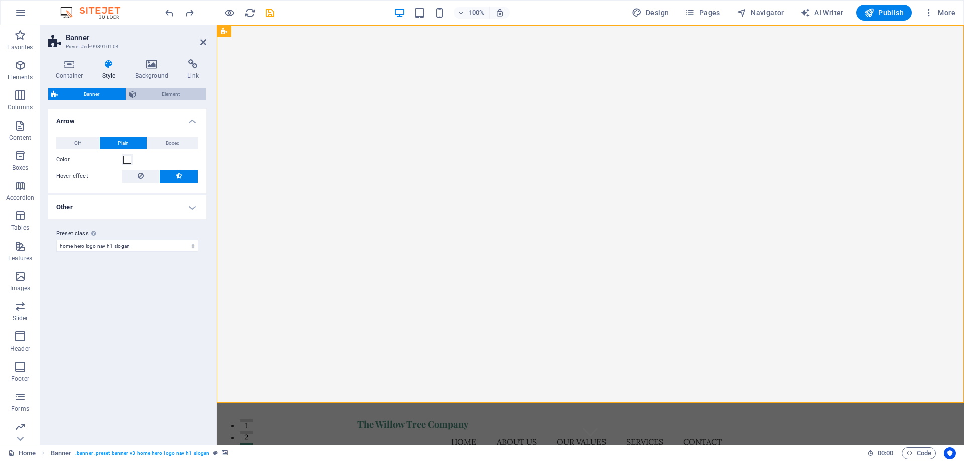
click at [149, 95] on span "Element" at bounding box center [171, 94] width 64 height 12
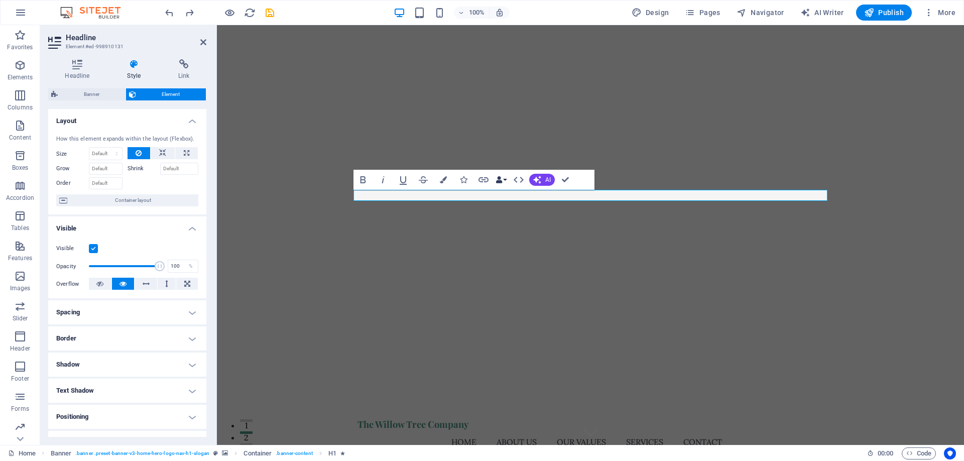
click at [502, 180] on icon "button" at bounding box center [499, 179] width 7 height 7
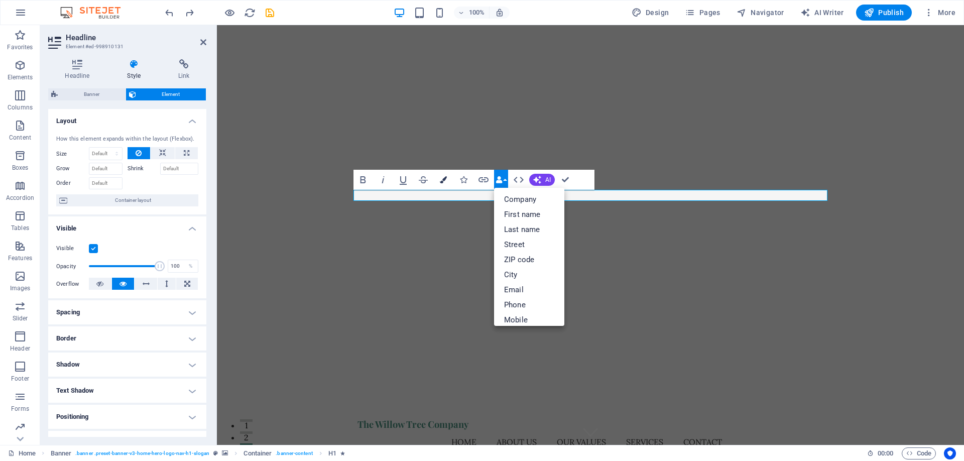
click at [441, 178] on icon "button" at bounding box center [443, 179] width 7 height 7
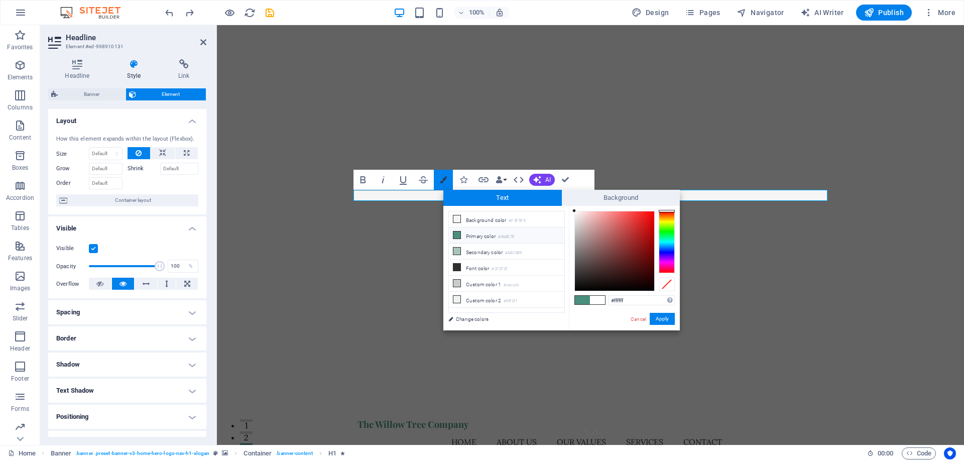
click at [441, 178] on icon "button" at bounding box center [443, 179] width 7 height 7
click at [159, 180] on div at bounding box center [163, 182] width 71 height 15
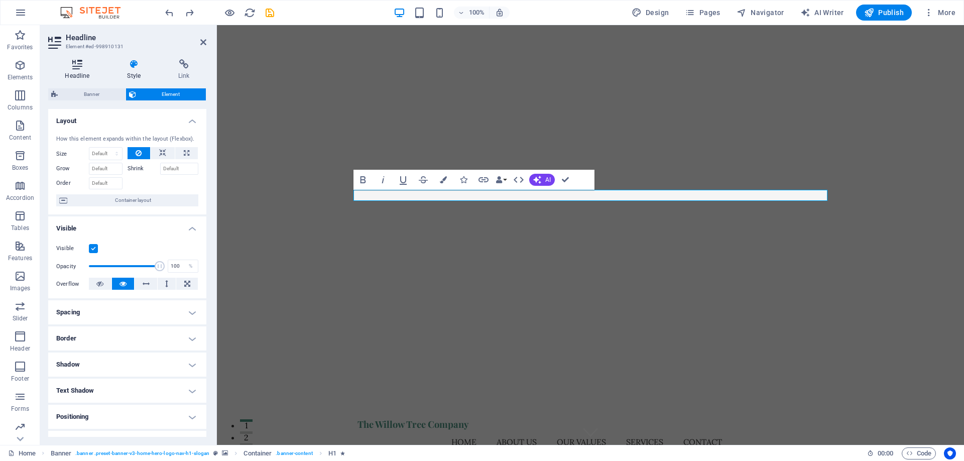
click at [88, 69] on icon at bounding box center [77, 64] width 58 height 10
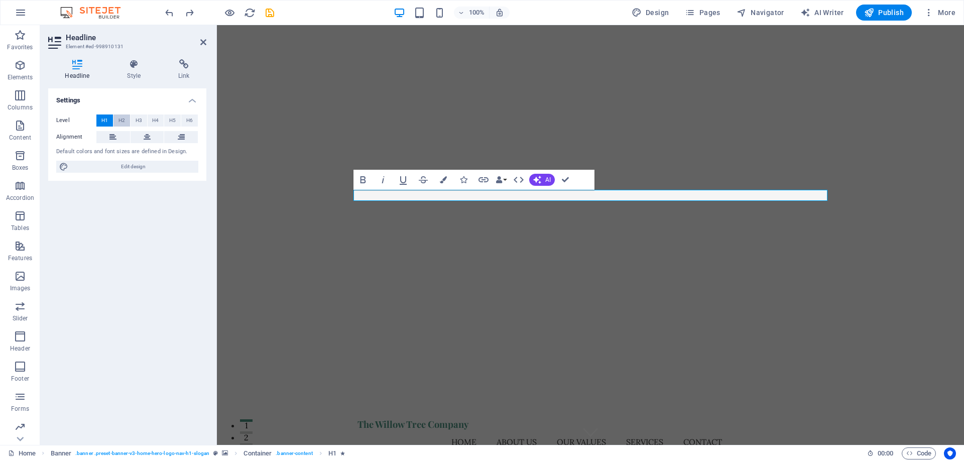
click at [121, 120] on span "H2" at bounding box center [122, 121] width 7 height 12
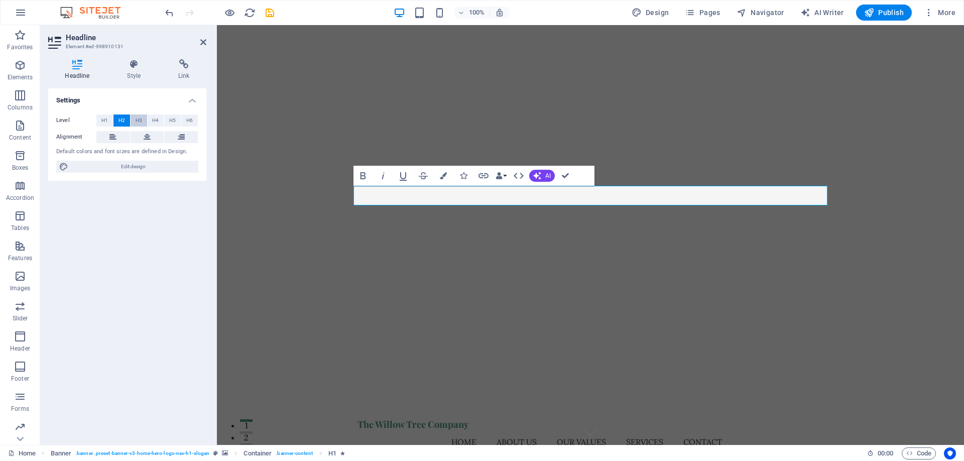
click at [136, 120] on span "H3" at bounding box center [139, 121] width 7 height 12
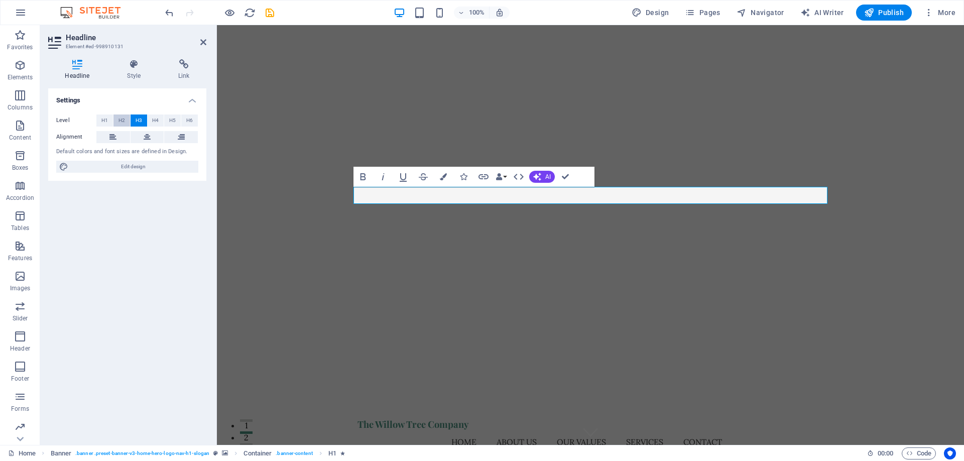
click at [120, 121] on span "H2" at bounding box center [122, 121] width 7 height 12
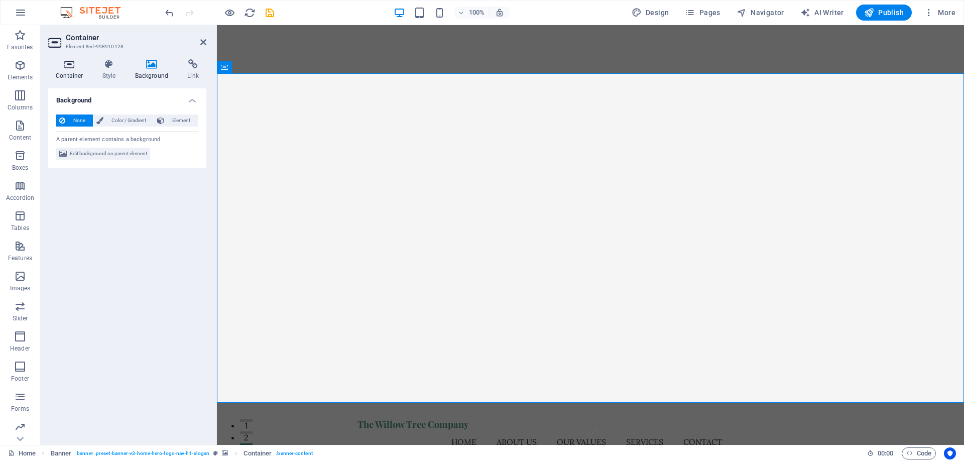
click at [76, 76] on h4 "Container" at bounding box center [71, 69] width 47 height 21
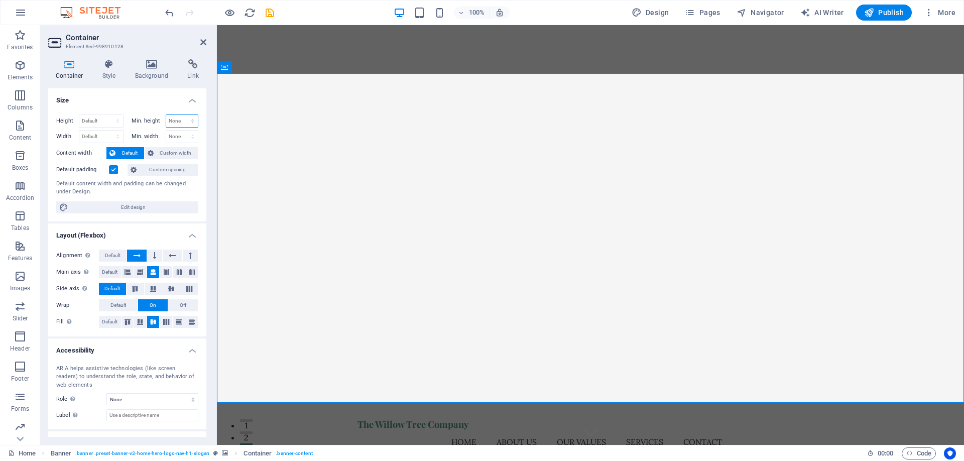
click at [166, 115] on select "None px rem % vh vw" at bounding box center [182, 121] width 32 height 12
select select "vh"
click option "vh" at bounding box center [0, 0] width 0 height 0
click at [178, 124] on input "0" at bounding box center [182, 121] width 32 height 12
drag, startPoint x: 178, startPoint y: 124, endPoint x: 144, endPoint y: 119, distance: 34.5
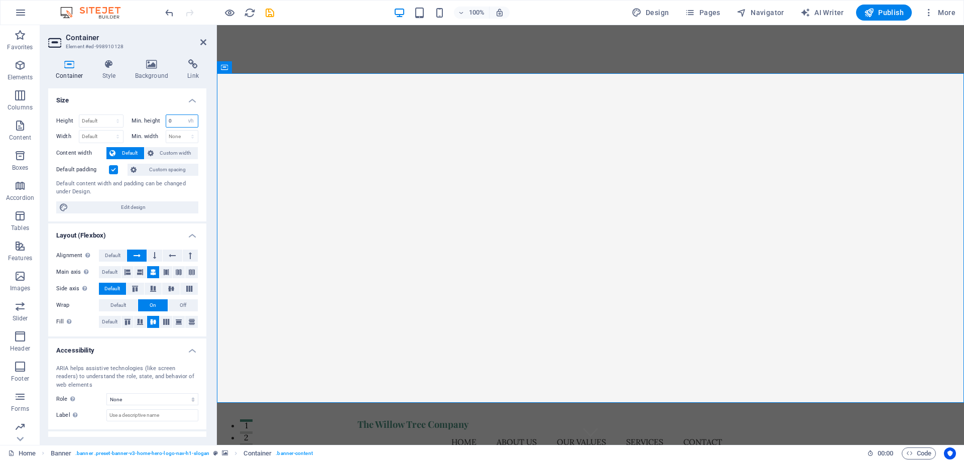
click at [166, 119] on input "0" at bounding box center [182, 121] width 32 height 12
type input "100"
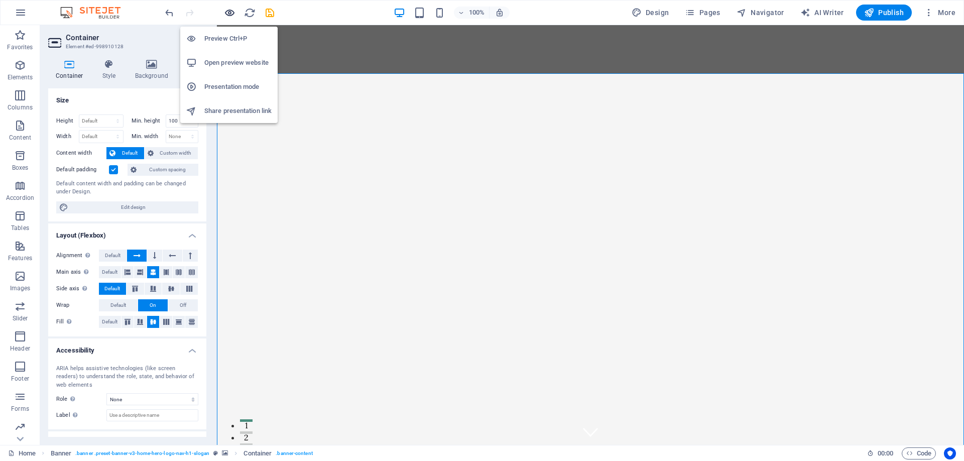
click at [228, 14] on icon "button" at bounding box center [230, 13] width 12 height 12
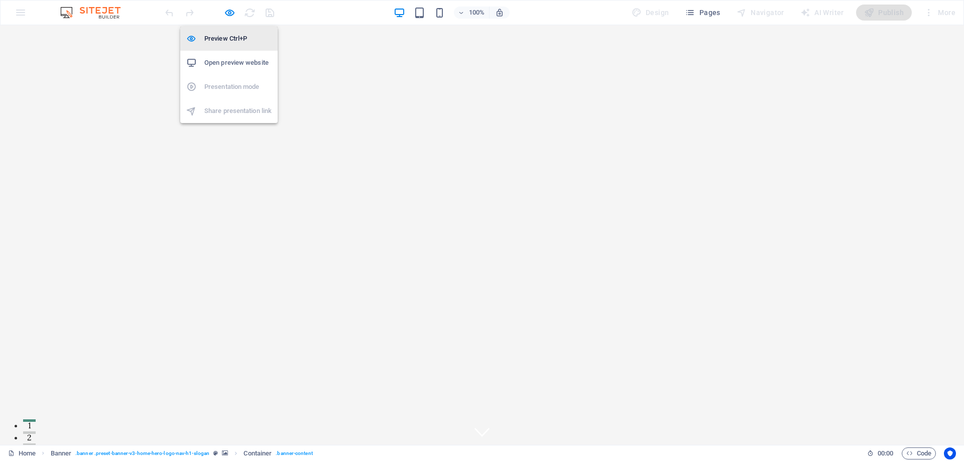
click at [230, 41] on h6 "Preview Ctrl+P" at bounding box center [237, 39] width 67 height 12
select select "vh"
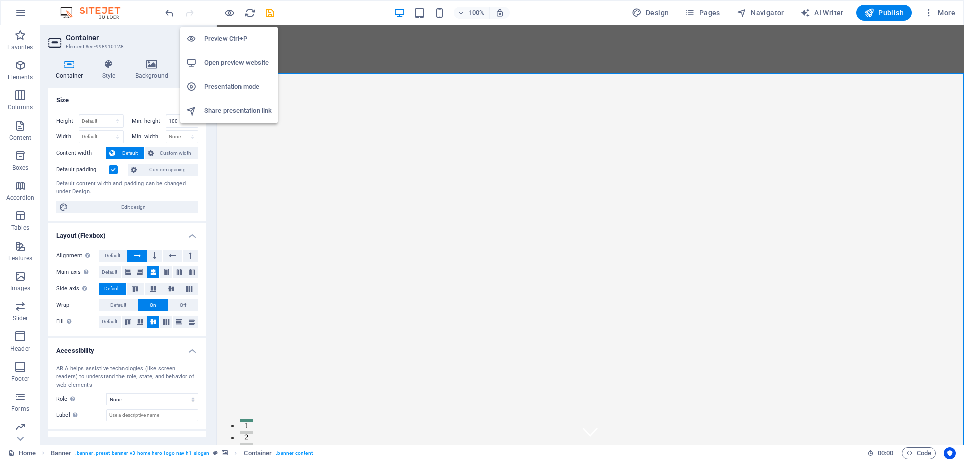
click at [227, 62] on h6 "Open preview website" at bounding box center [237, 63] width 67 height 12
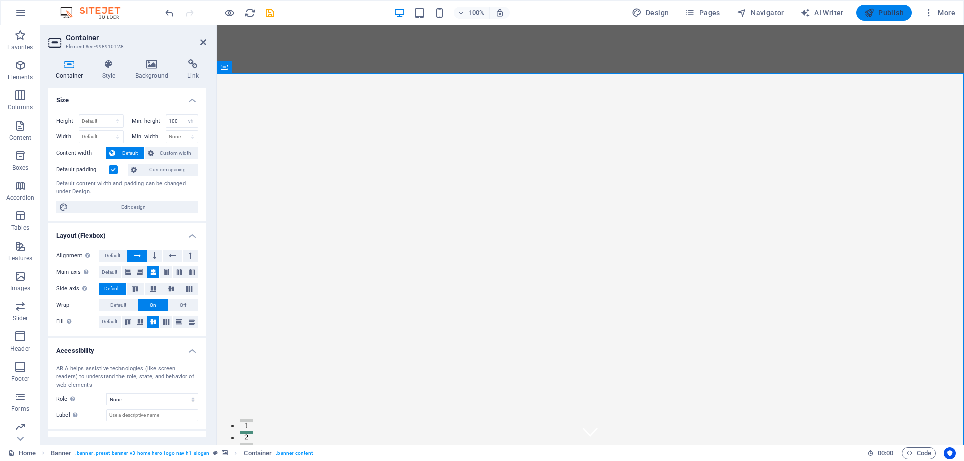
click at [886, 13] on span "Publish" at bounding box center [884, 13] width 40 height 10
checkbox input "false"
select select "vh"
click at [871, 3] on div "100% Design Pages Navigator AI Writer Publish More" at bounding box center [482, 13] width 963 height 24
click at [871, 8] on icon "button" at bounding box center [869, 13] width 10 height 10
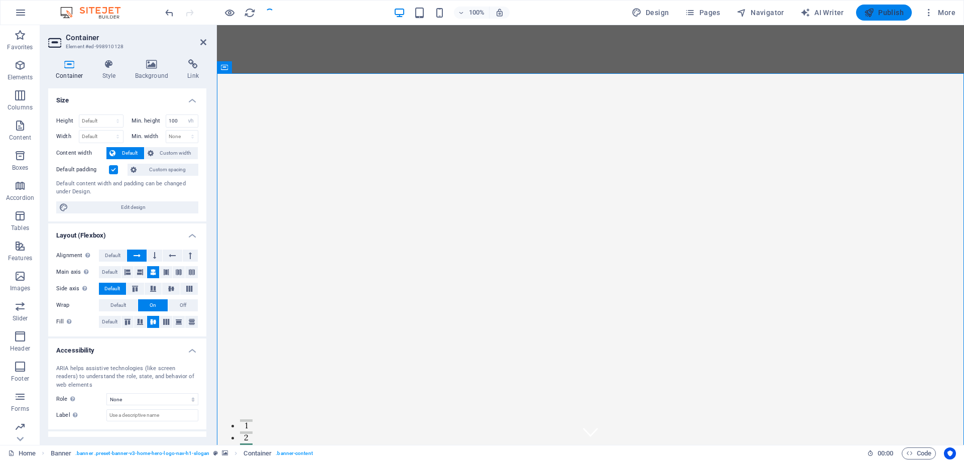
select select "vh"
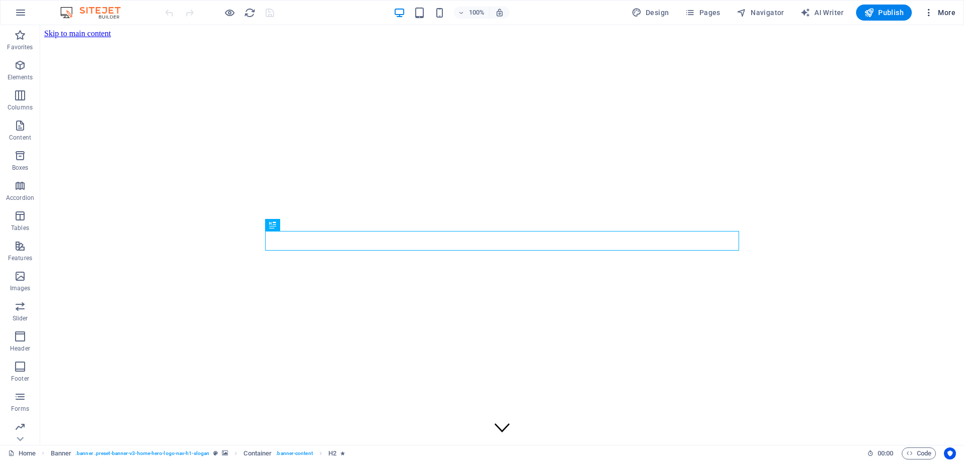
click at [930, 16] on icon "button" at bounding box center [929, 13] width 10 height 10
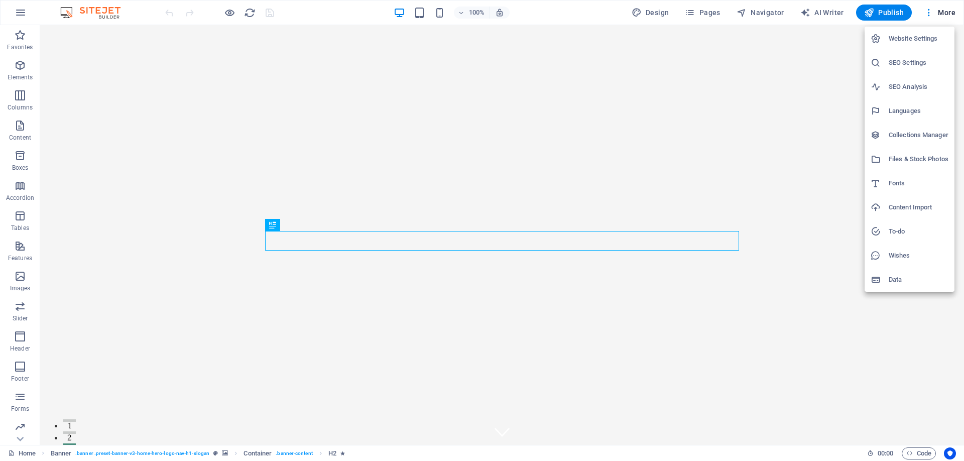
click at [943, 14] on div at bounding box center [482, 230] width 964 height 461
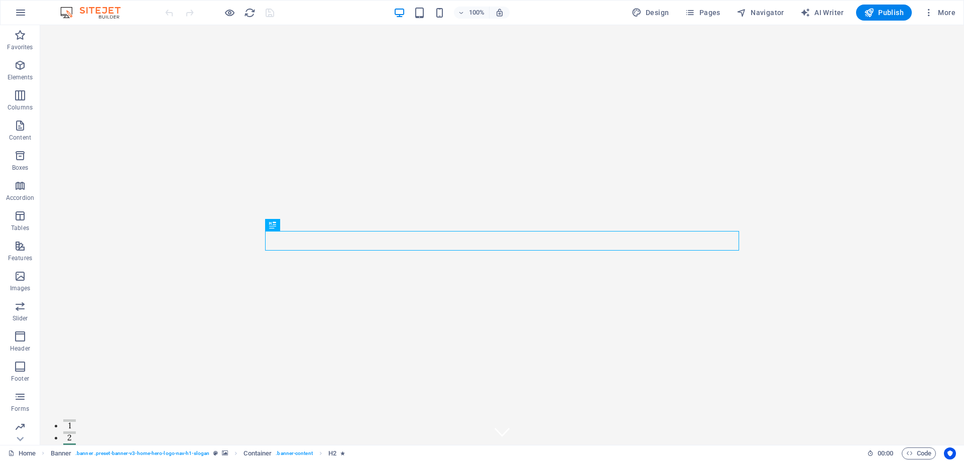
click at [943, 14] on span "More" at bounding box center [940, 13] width 32 height 10
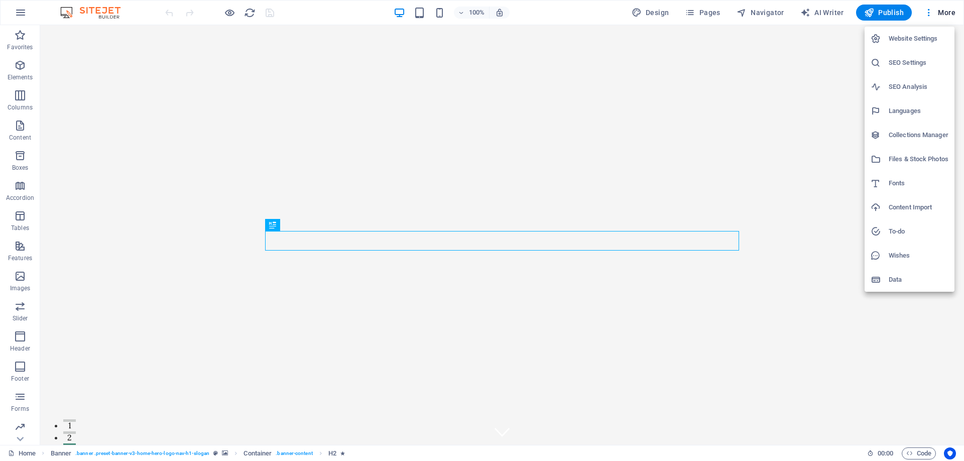
click at [943, 14] on div at bounding box center [482, 230] width 964 height 461
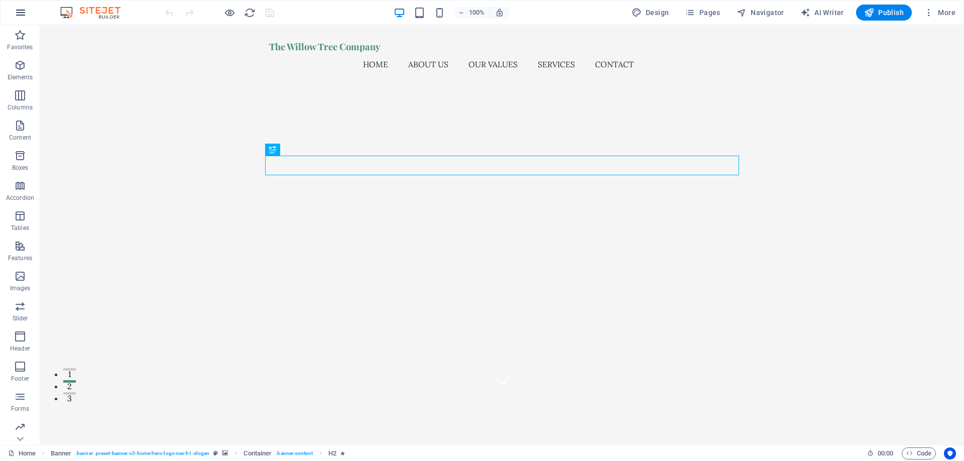
click at [19, 15] on icon "button" at bounding box center [21, 13] width 12 height 12
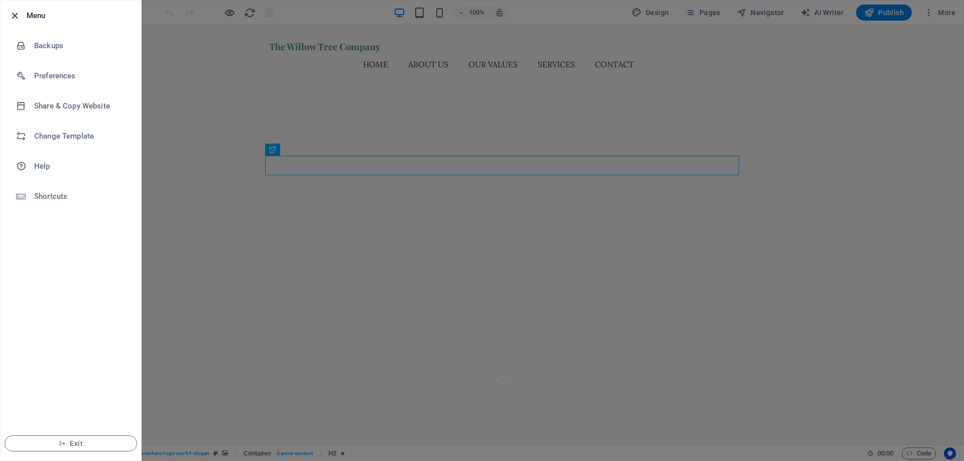
click at [15, 17] on icon "button" at bounding box center [15, 16] width 12 height 12
